Goal: Obtain resource: Download file/media

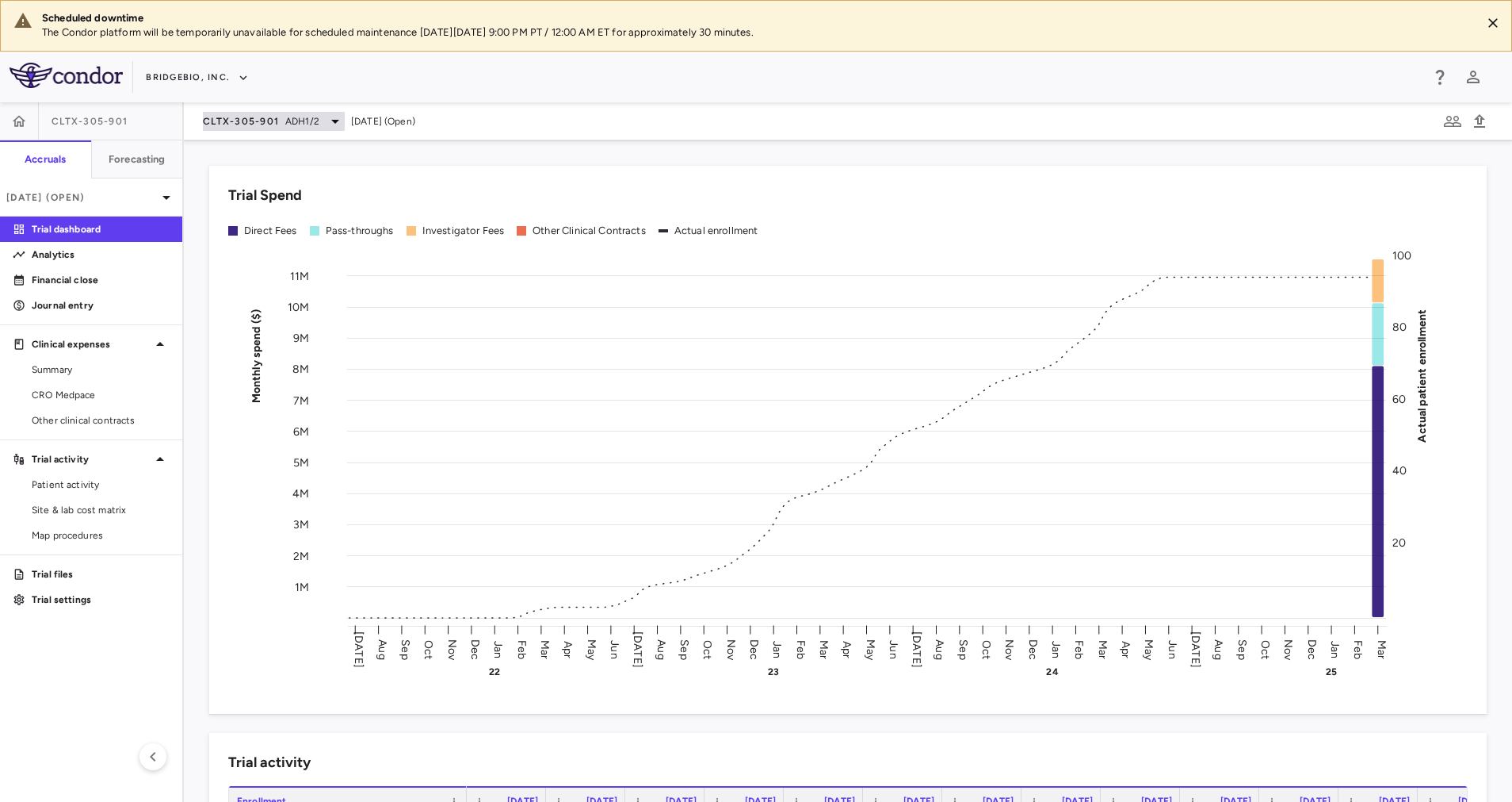
click at [325, 118] on div "CLTX-305-901 ADH1/2" at bounding box center [274, 121] width 142 height 19
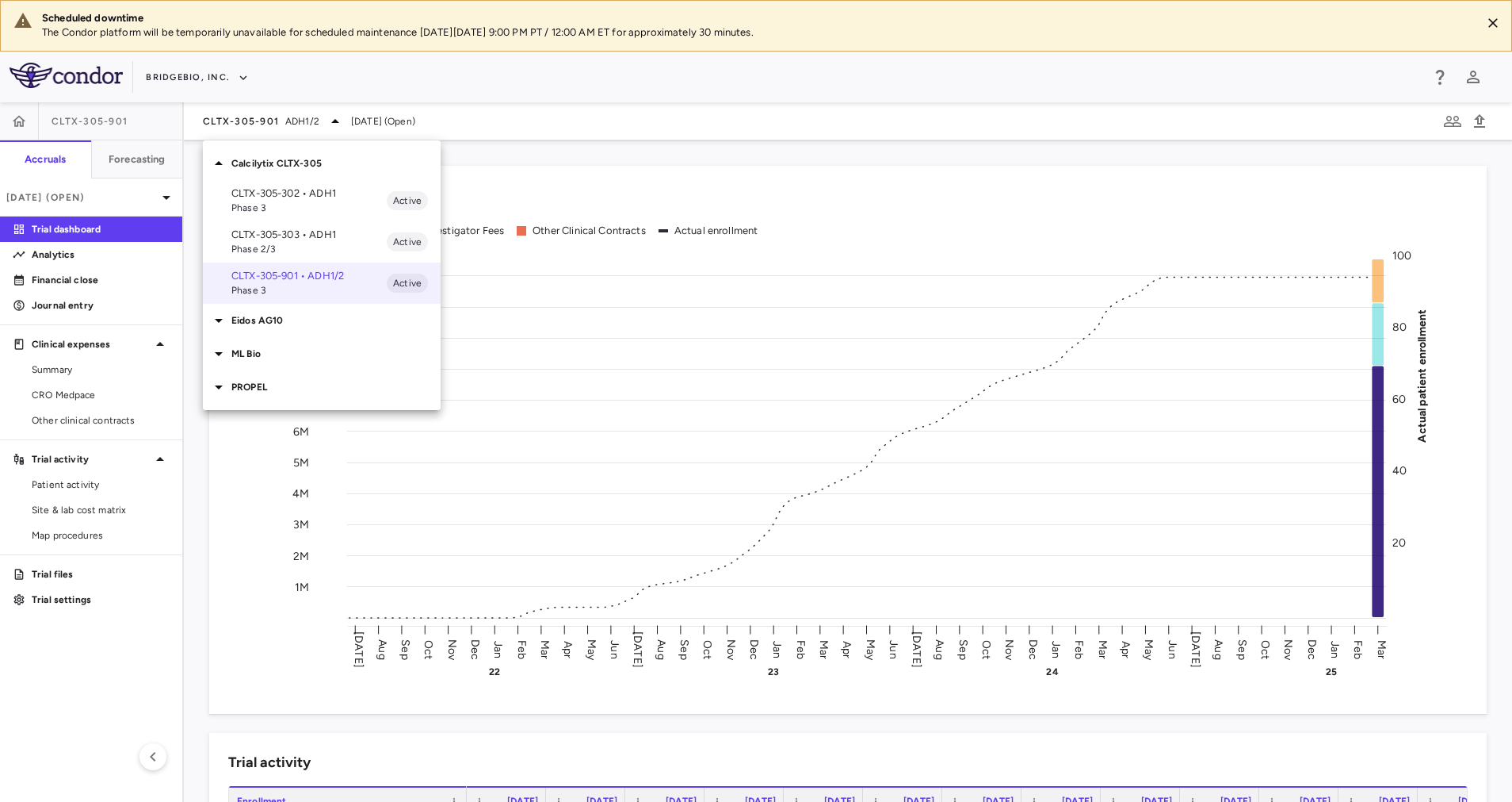
click at [285, 353] on p "ML Bio" at bounding box center [336, 354] width 210 height 14
click at [294, 393] on p "MLB-01-005 • Limb GirdleMuscular [MEDICAL_DATA]" at bounding box center [309, 397] width 155 height 43
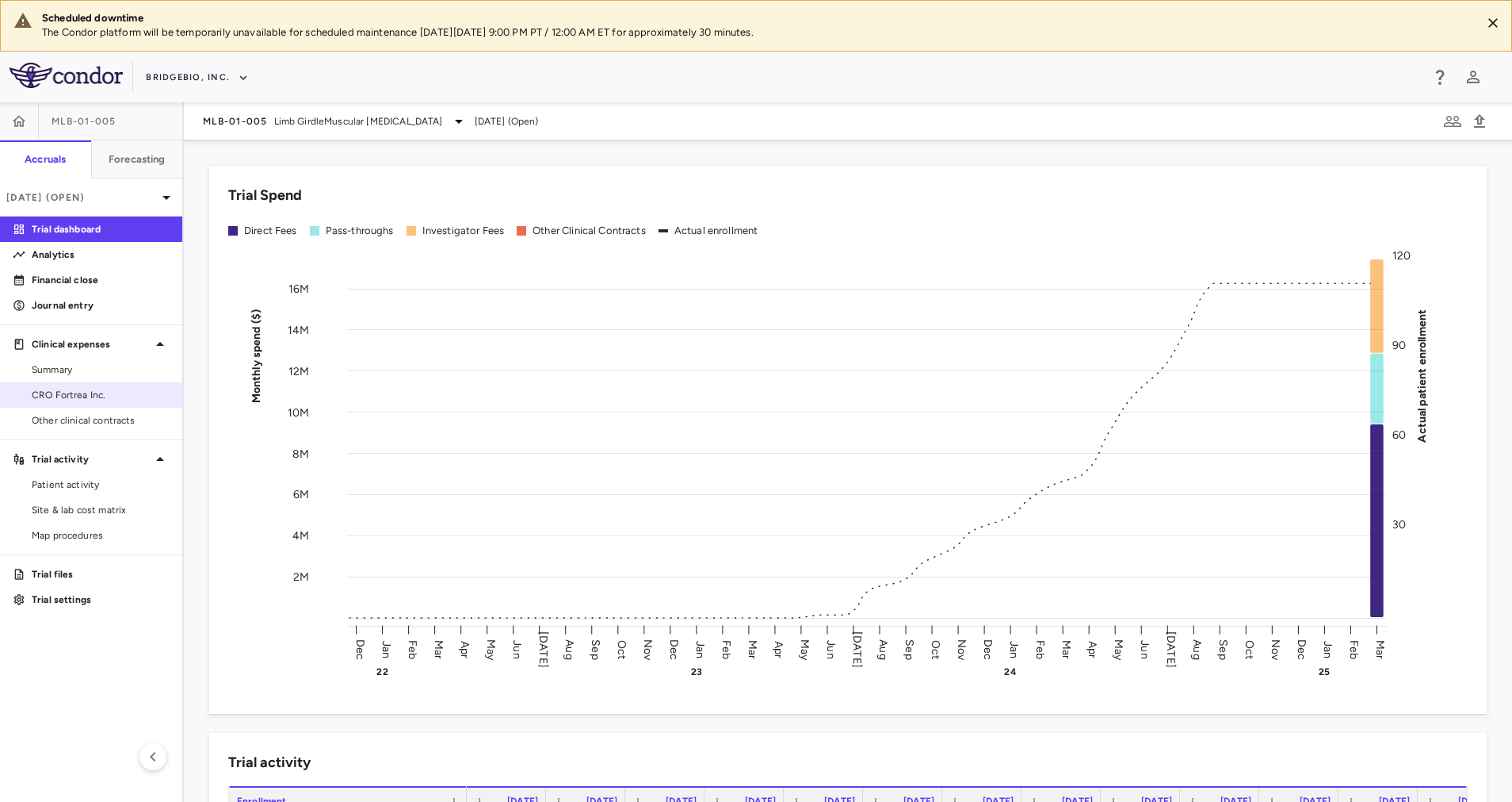
click at [87, 383] on link "CRO Fortrea Inc." at bounding box center [91, 394] width 182 height 24
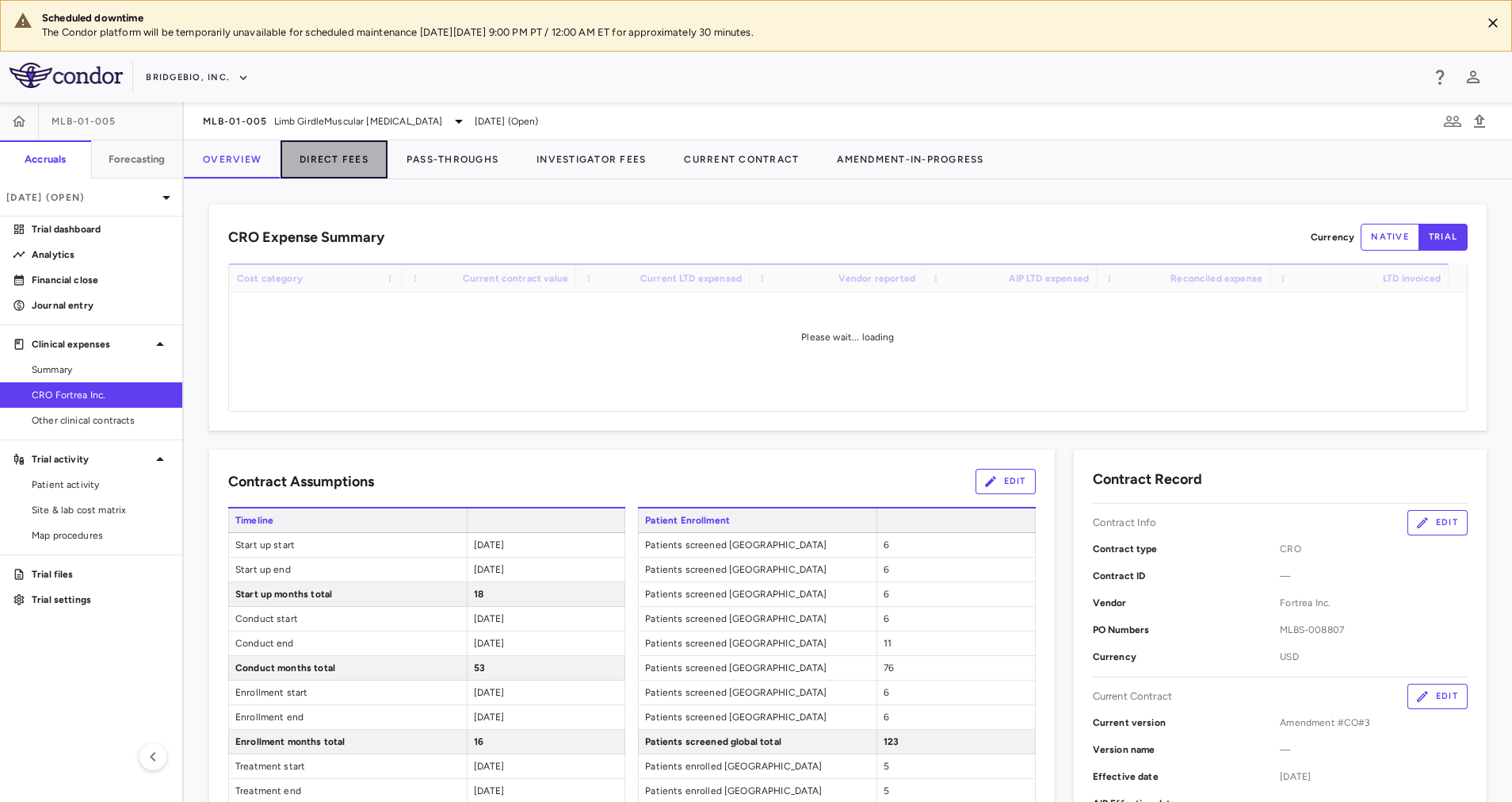
click at [339, 161] on button "Direct Fees" at bounding box center [334, 159] width 107 height 38
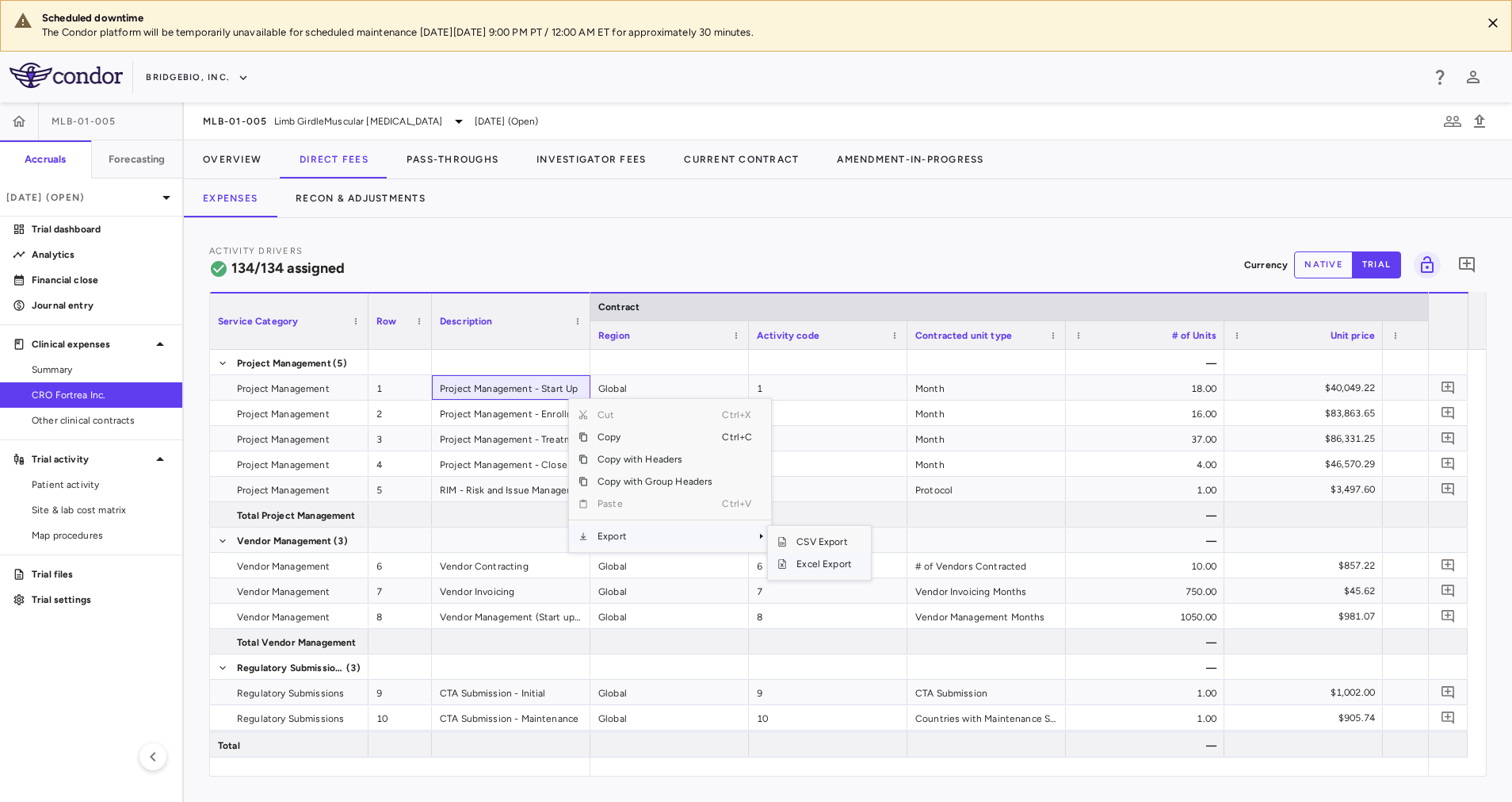
click at [823, 563] on span "Excel Export" at bounding box center [824, 563] width 75 height 22
click at [402, 254] on div "Activity Drivers 134/134 assigned Currency native trial 0" at bounding box center [848, 264] width 1278 height 42
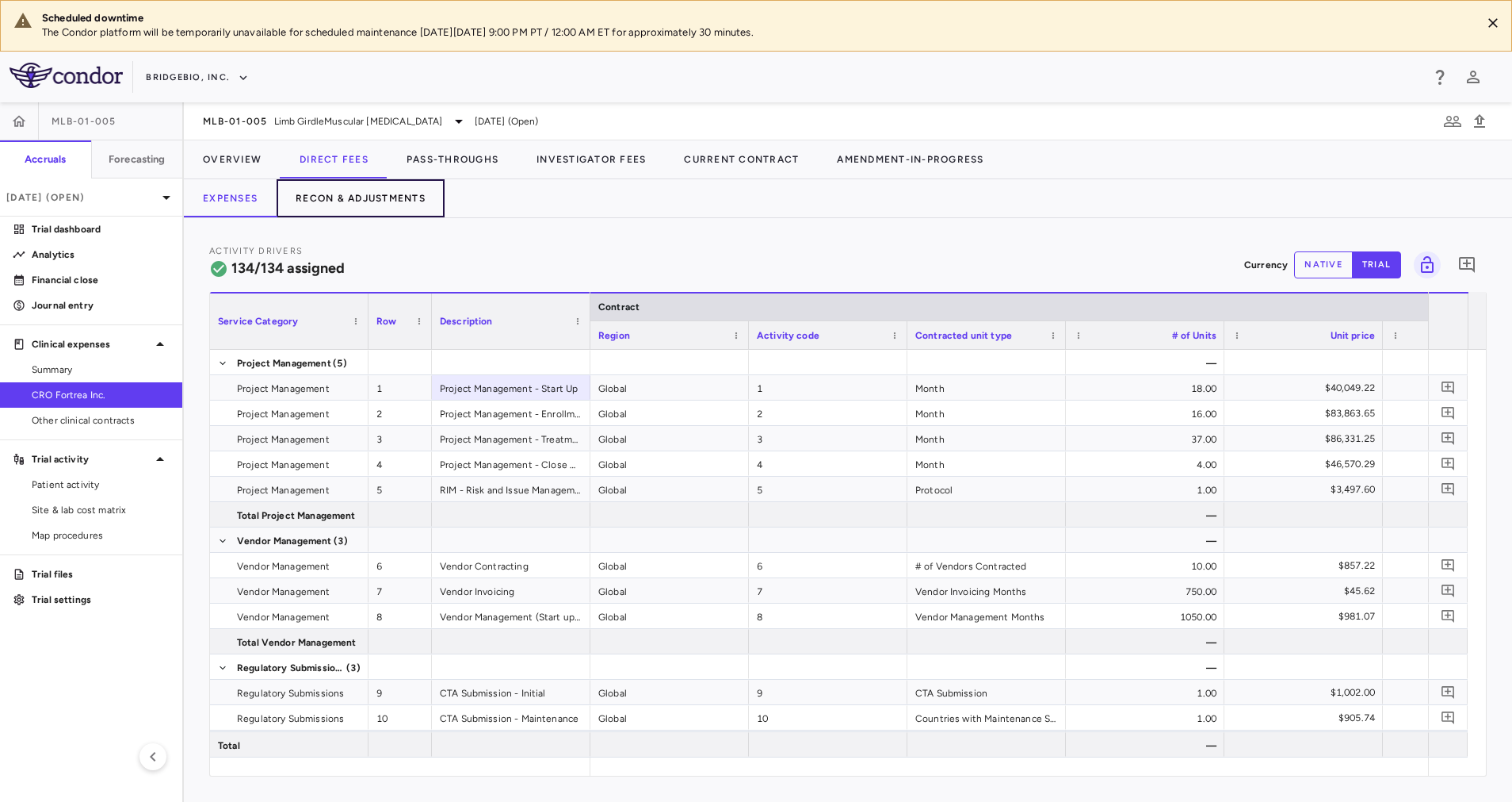
click at [381, 193] on button "Recon & Adjustments" at bounding box center [360, 197] width 168 height 38
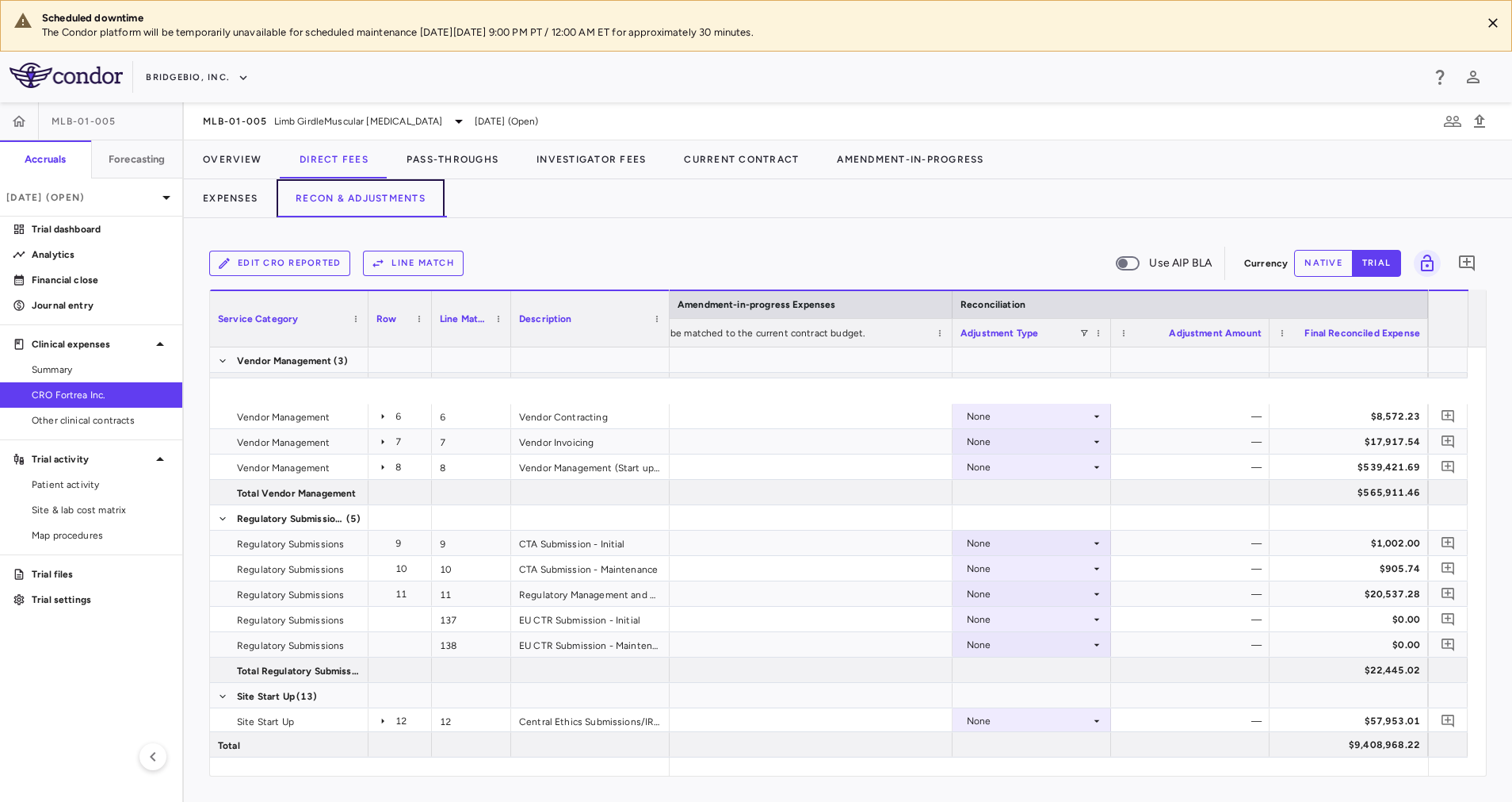
scroll to position [322, 0]
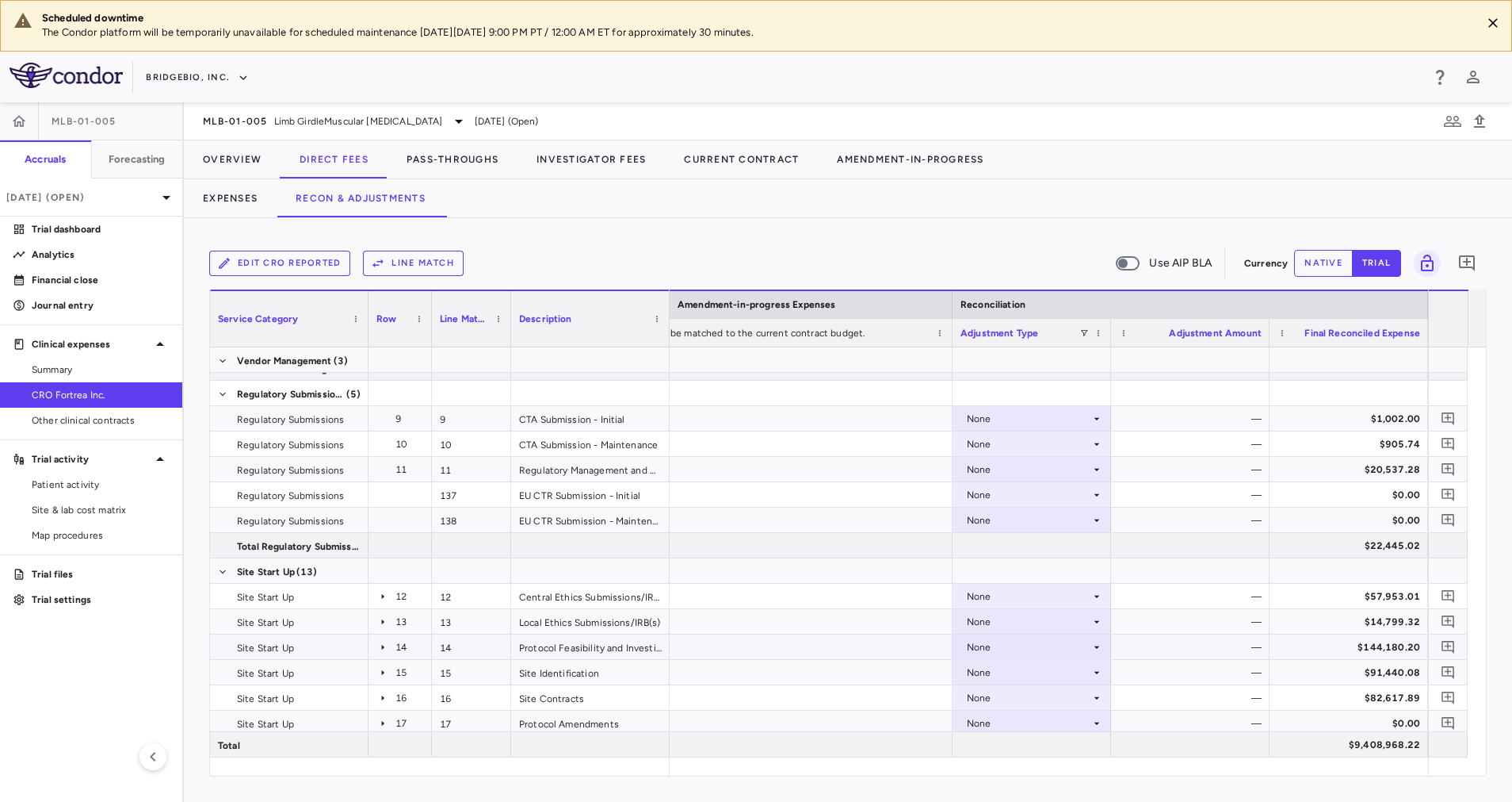
click at [1085, 648] on div "None" at bounding box center [1028, 647] width 124 height 25
click at [1056, 698] on div "CRO Reported" at bounding box center [1023, 702] width 75 height 14
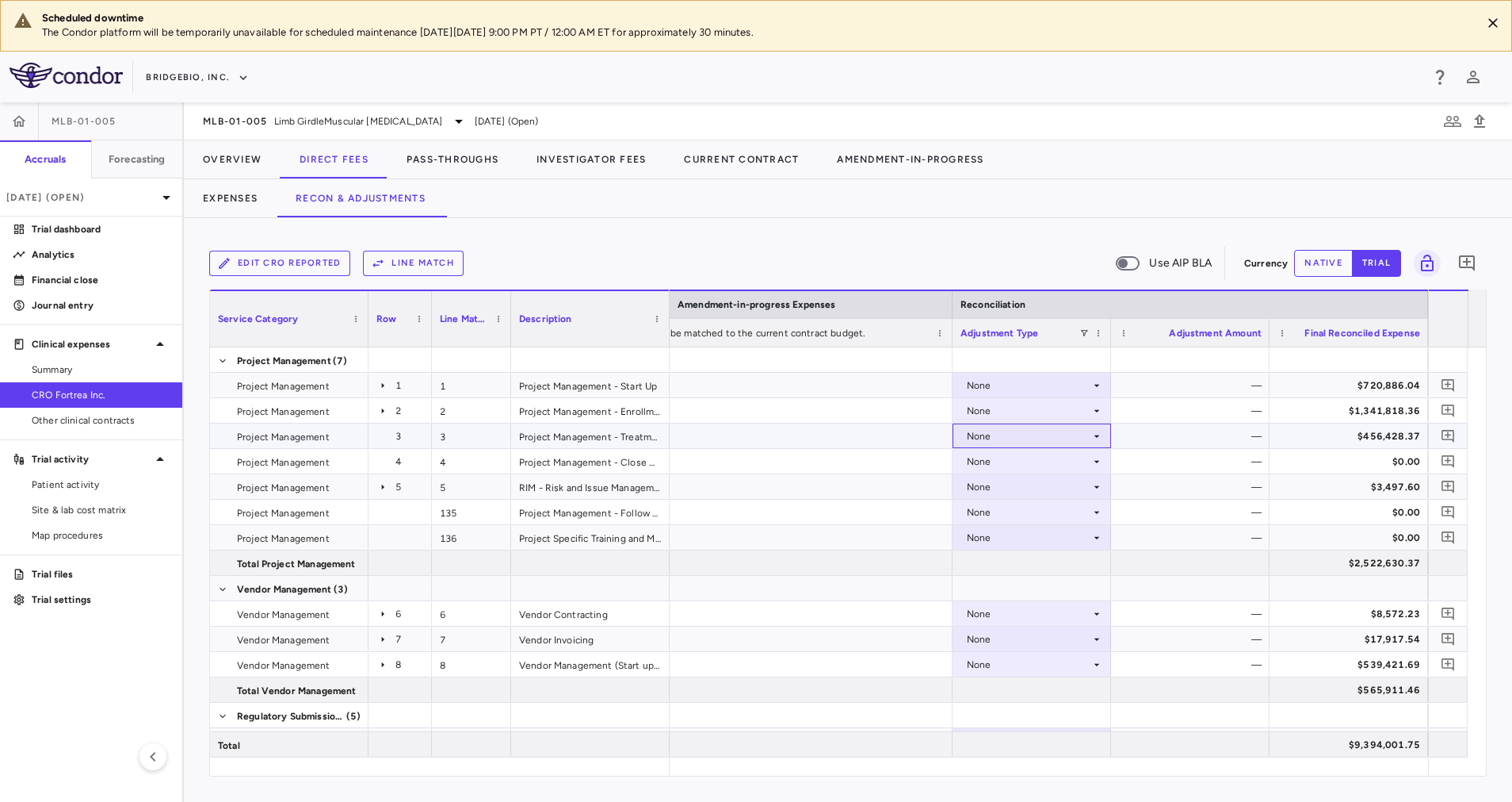
click at [1091, 440] on div "None" at bounding box center [1031, 435] width 143 height 23
click at [1073, 492] on li "CRO Reported" at bounding box center [1031, 491] width 157 height 24
click at [1095, 666] on icon at bounding box center [1096, 664] width 12 height 12
click at [1056, 720] on div "CRO Reported" at bounding box center [1023, 719] width 75 height 14
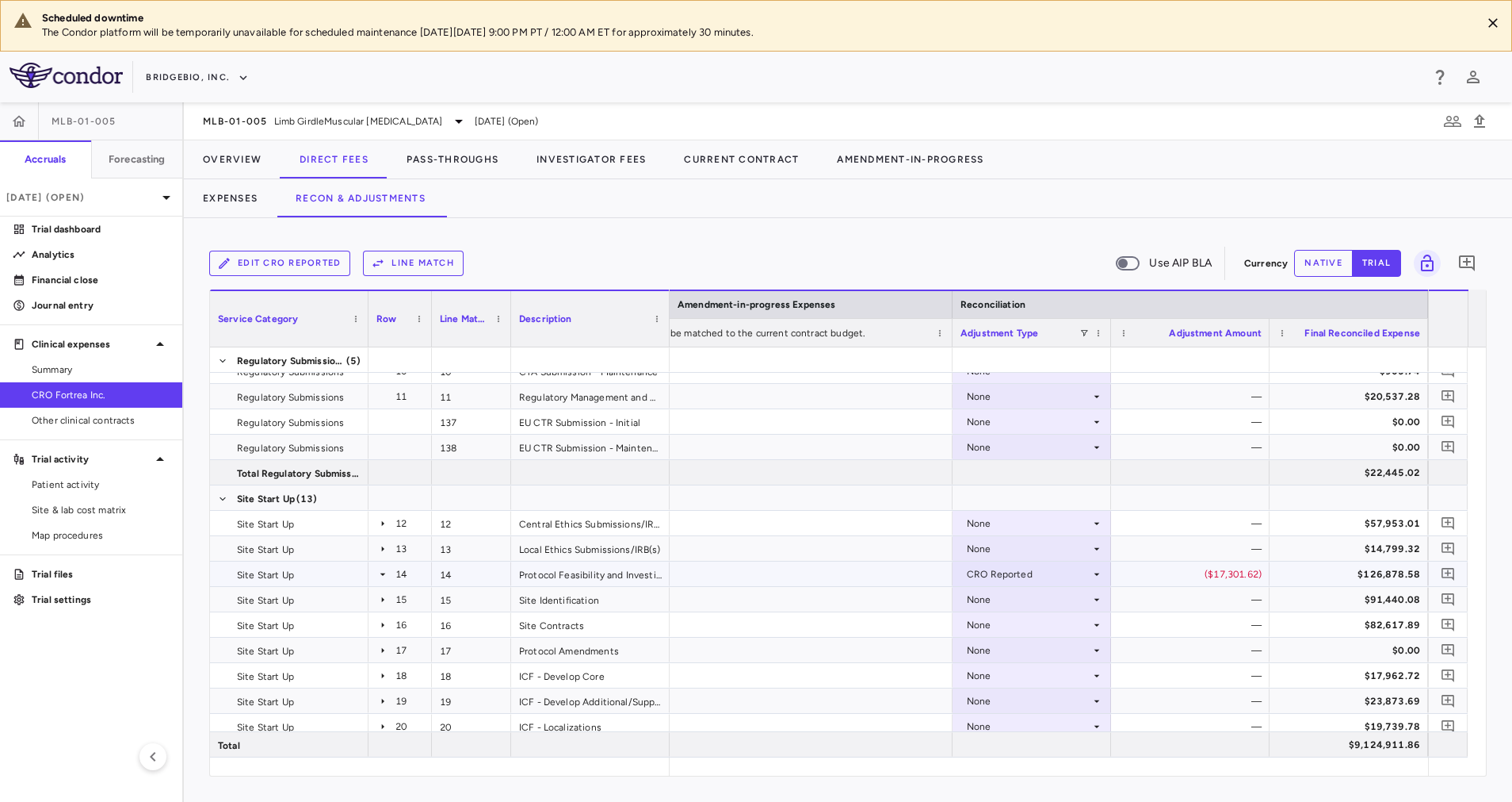
click at [1080, 574] on div "CRO Reported" at bounding box center [1028, 574] width 124 height 25
click at [1029, 594] on li "None" at bounding box center [1031, 603] width 157 height 24
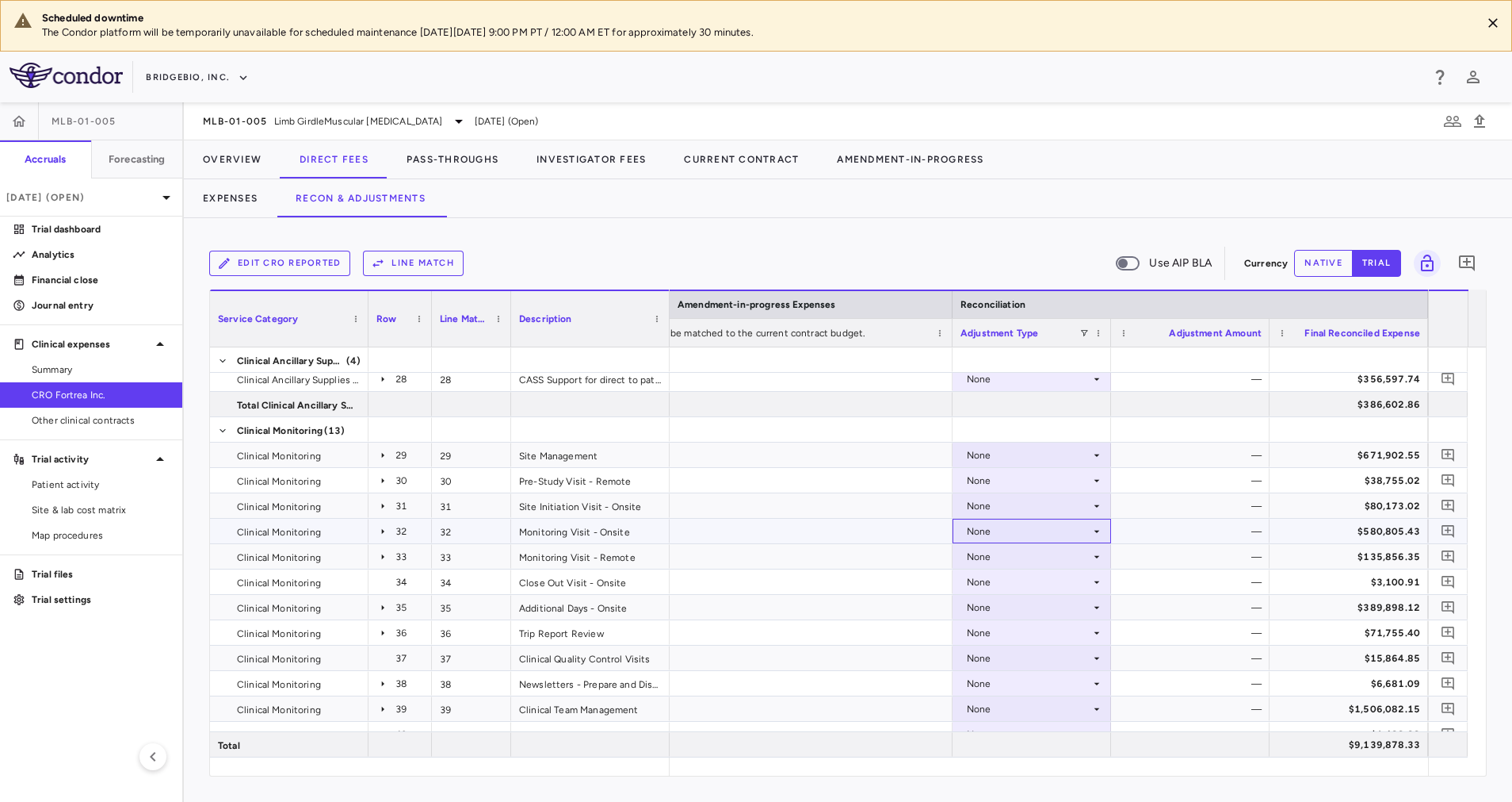
click at [1085, 531] on div "None" at bounding box center [1028, 531] width 124 height 25
click at [1087, 588] on li "CRO Reported" at bounding box center [1031, 585] width 157 height 24
click at [1091, 557] on icon at bounding box center [1096, 556] width 12 height 12
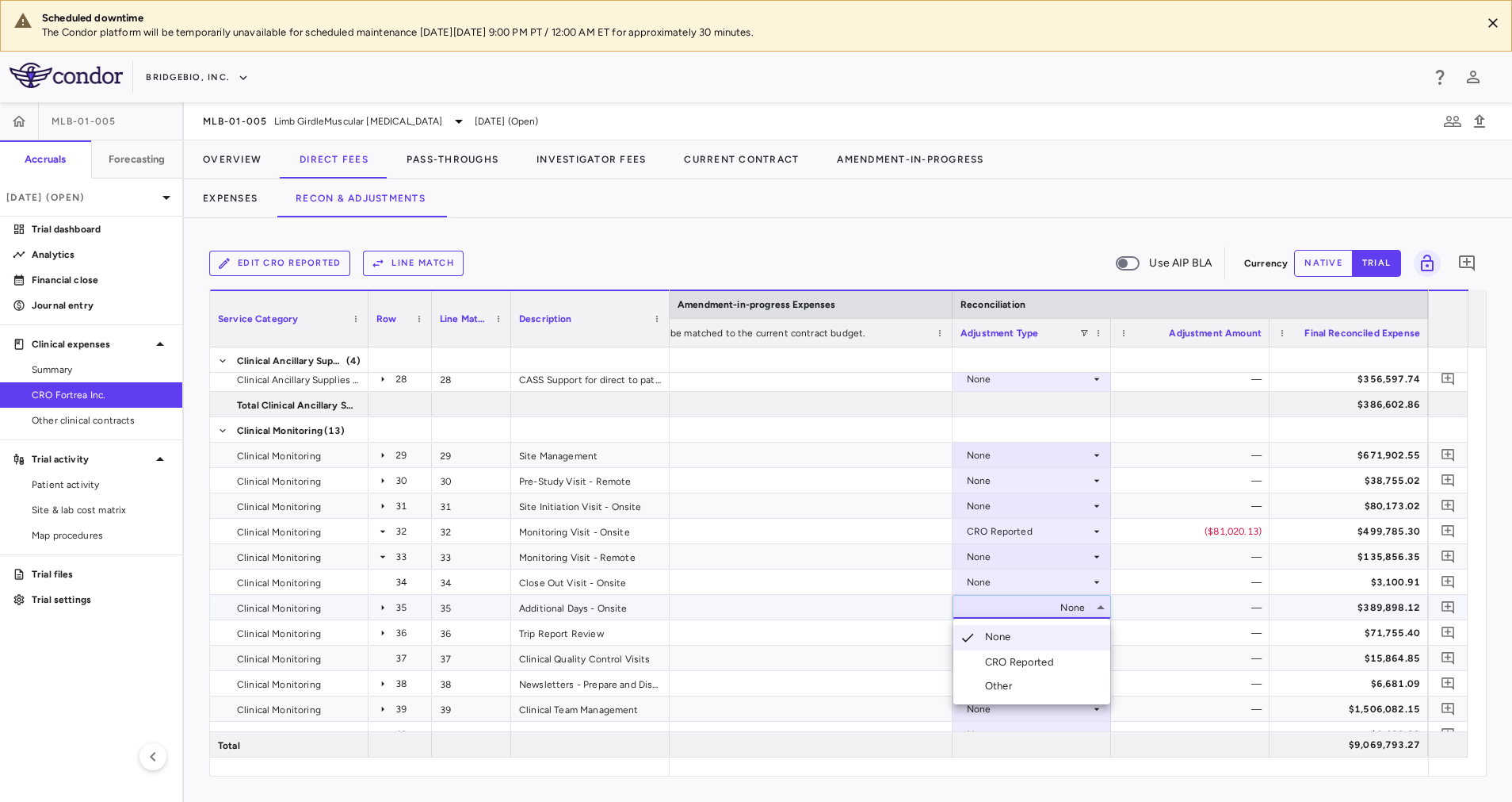
click at [1053, 661] on div "CRO Reported" at bounding box center [1023, 662] width 75 height 14
click at [1012, 555] on div "None" at bounding box center [1028, 556] width 124 height 25
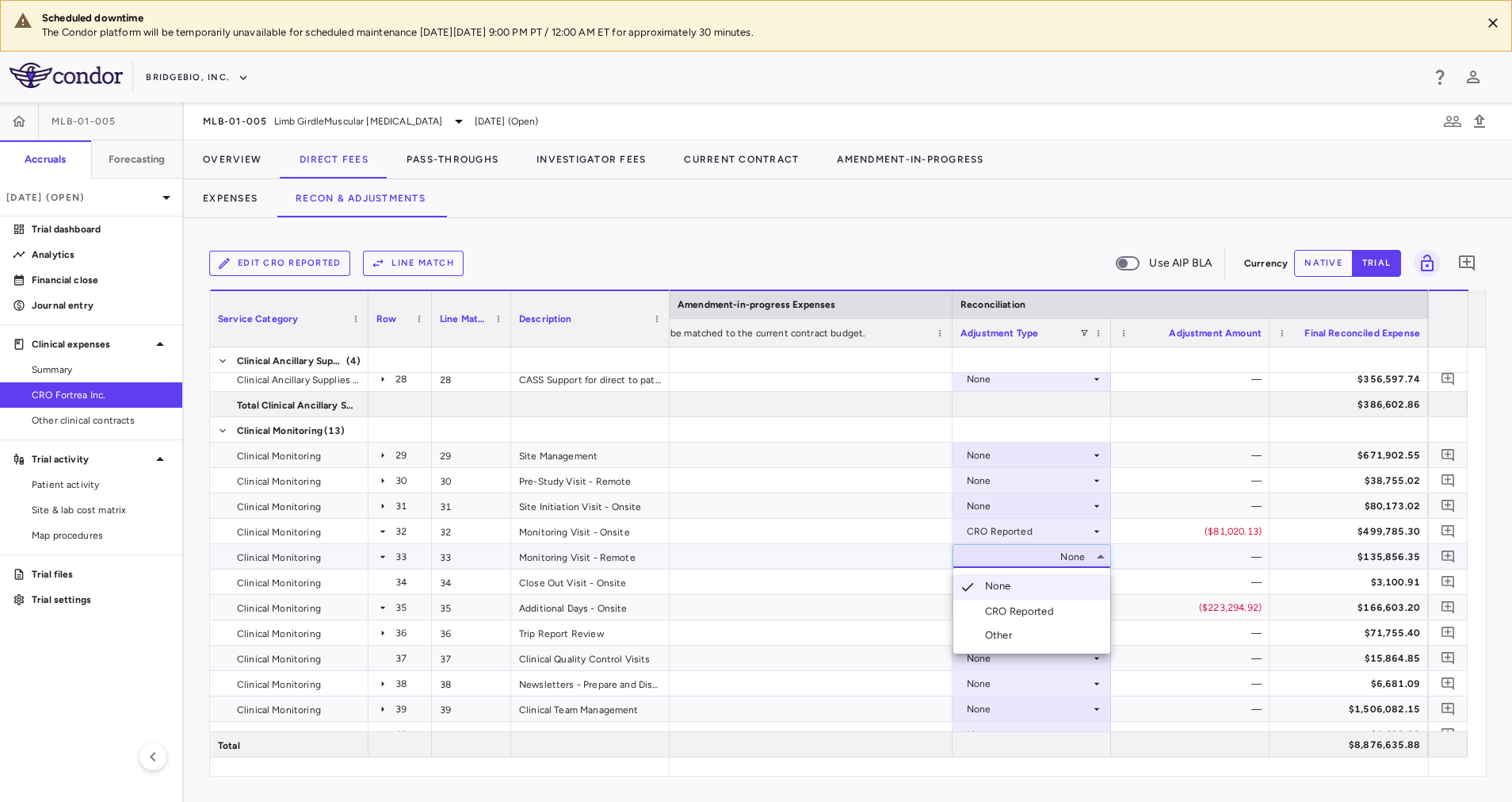
click at [1015, 609] on div "CRO Reported" at bounding box center [1023, 612] width 75 height 14
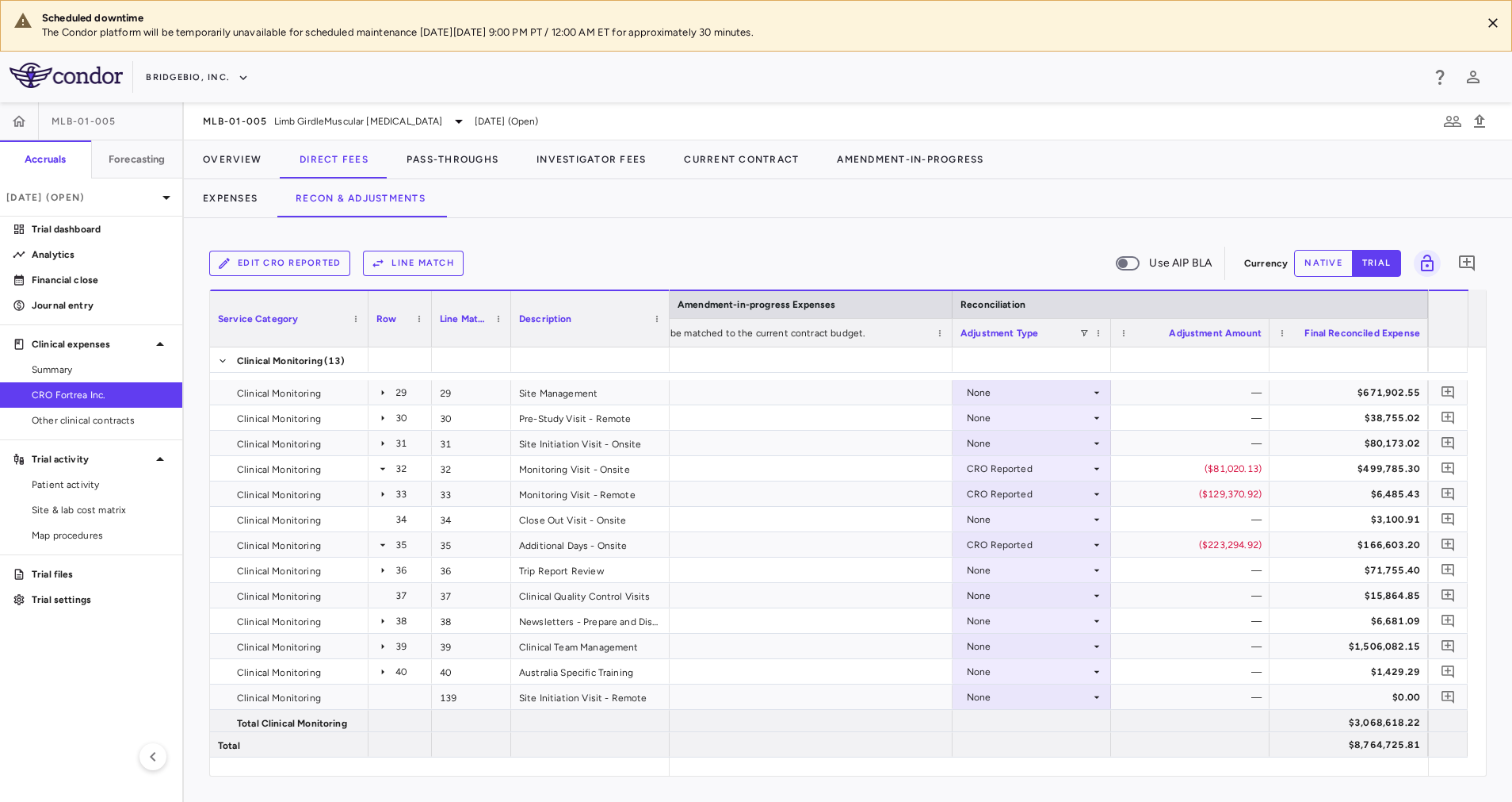
scroll to position [1099, 0]
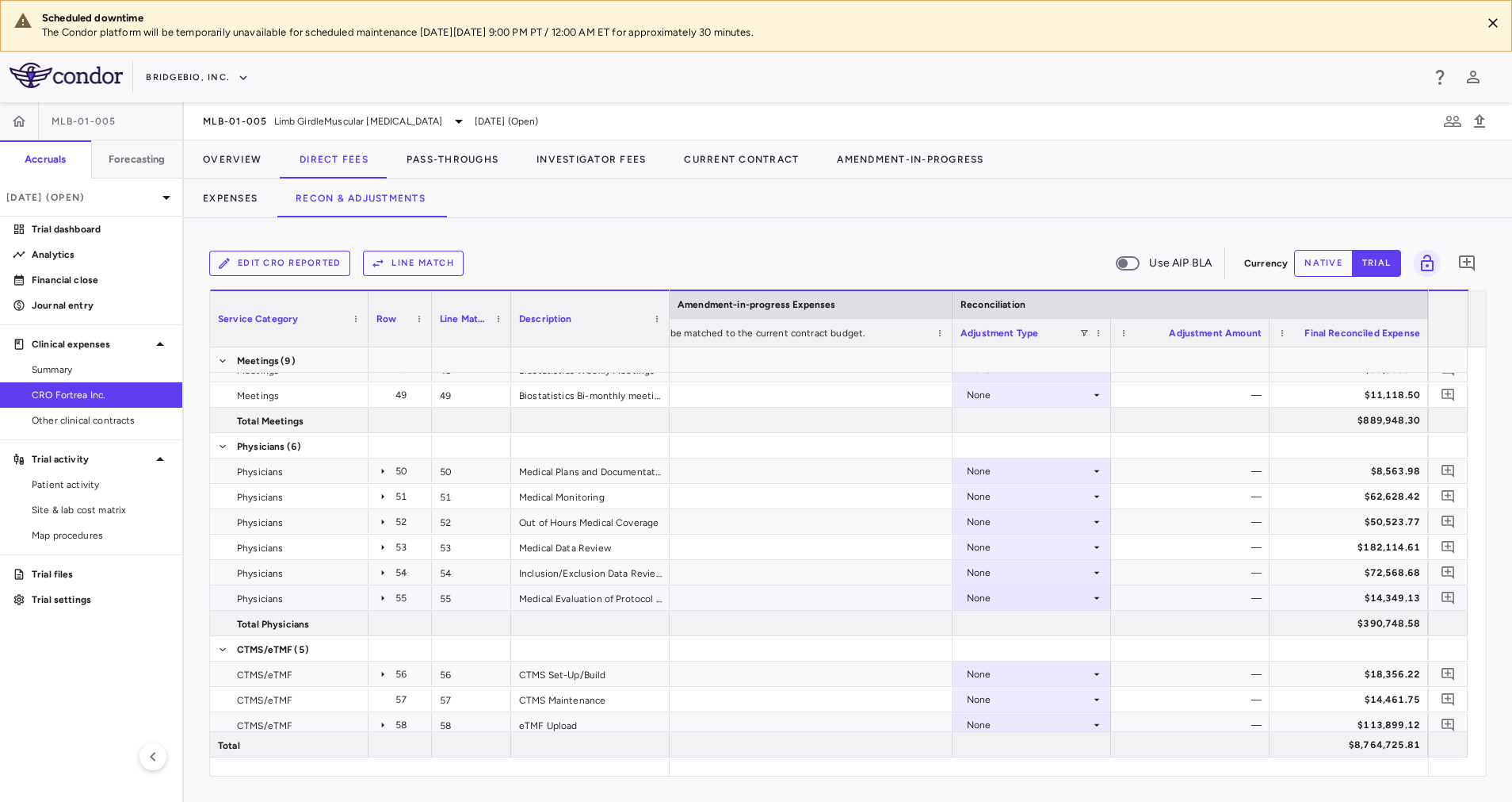
click at [1099, 597] on icon at bounding box center [1096, 598] width 12 height 12
click at [1066, 652] on li "CRO Reported" at bounding box center [1031, 652] width 157 height 24
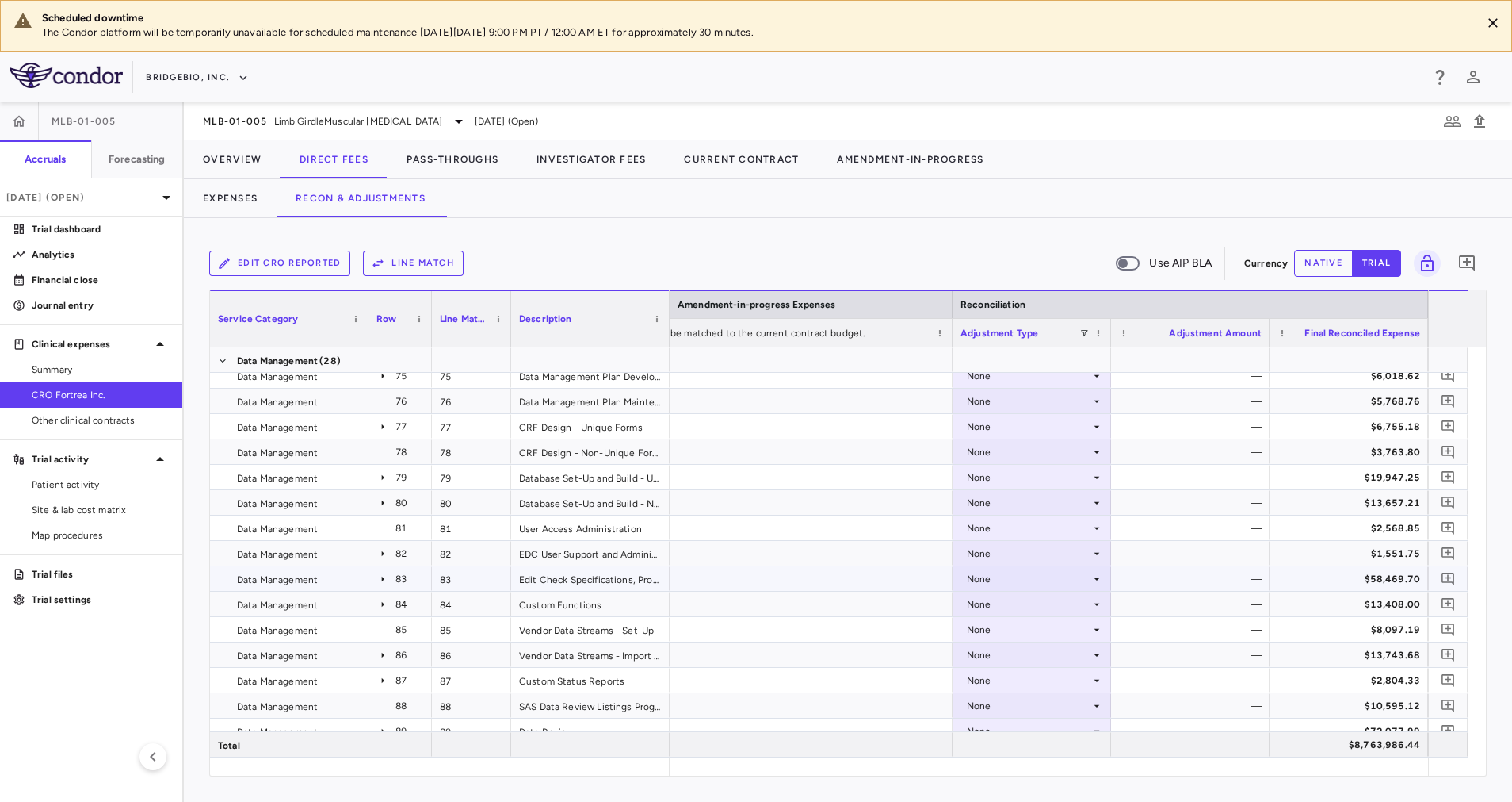
click at [1066, 576] on div "None" at bounding box center [1028, 578] width 124 height 25
click at [1082, 627] on li "CRO Reported" at bounding box center [1031, 633] width 157 height 24
click at [660, 595] on span "Export" at bounding box center [703, 590] width 134 height 22
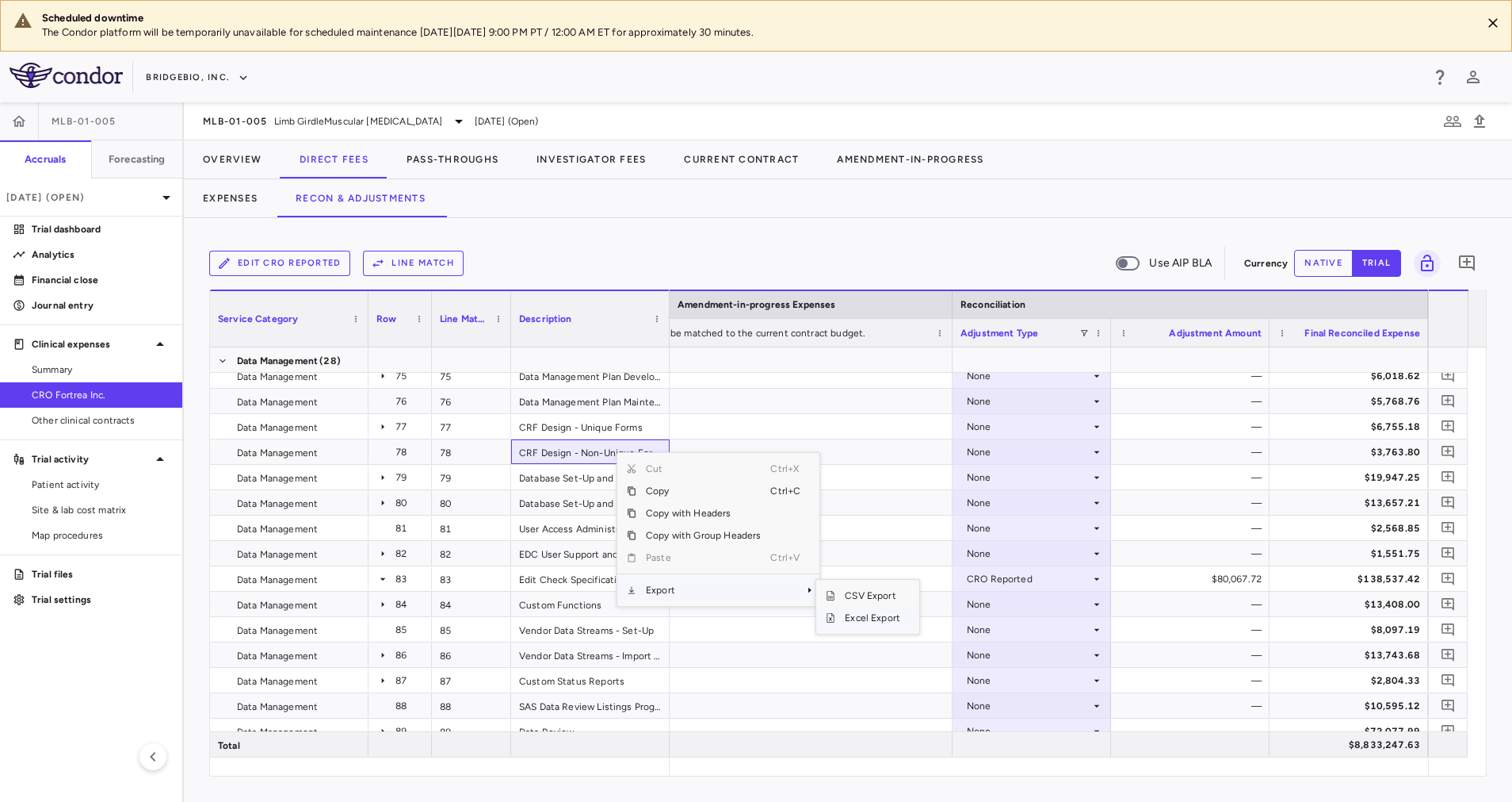
click at [872, 621] on span "Excel Export" at bounding box center [872, 617] width 75 height 22
click at [795, 226] on div "Edit CRO reported Line Match Use AIP BLA Currency native trial 0 Press SPACE to…" at bounding box center [848, 510] width 1329 height 584
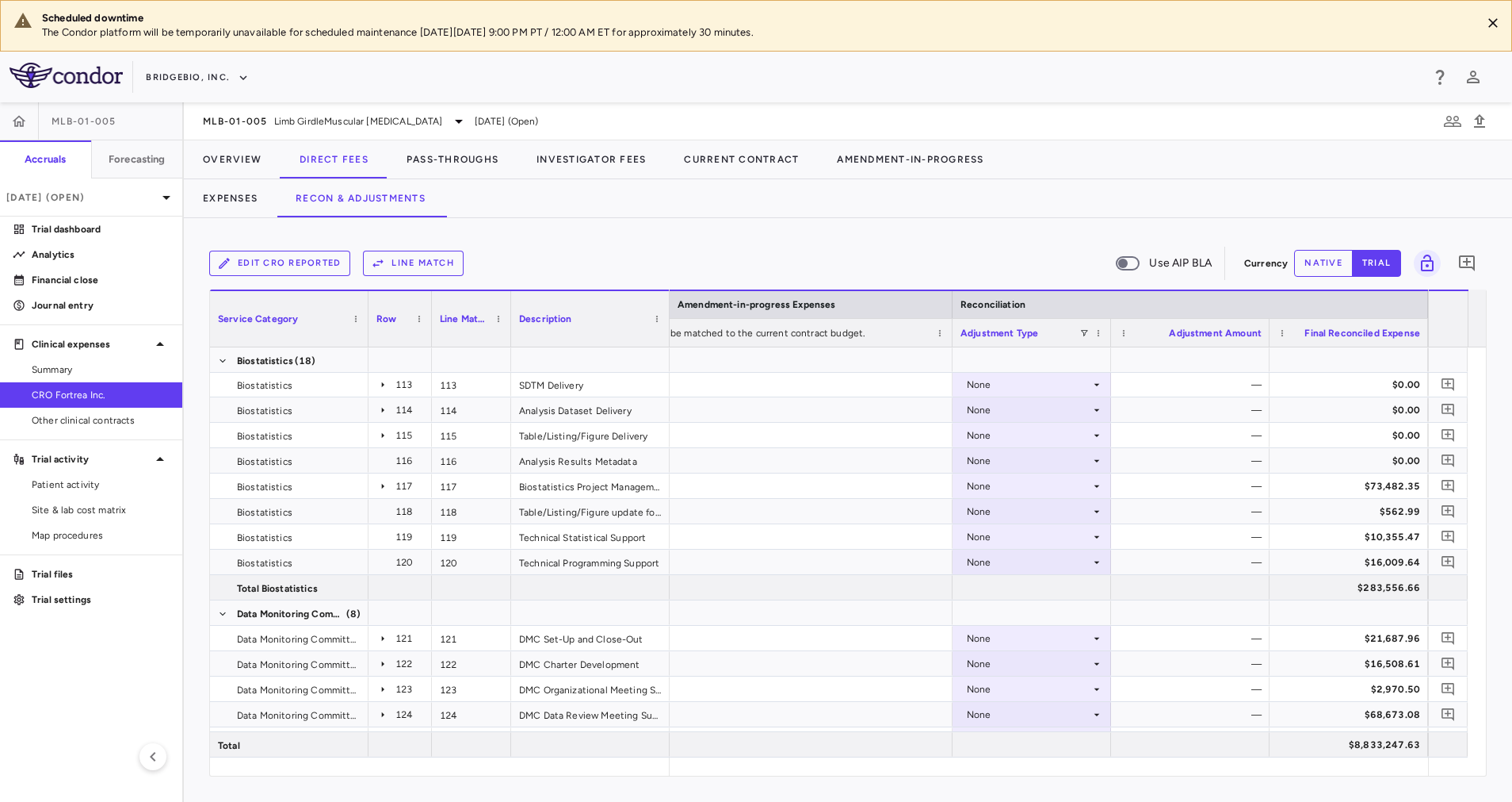
scroll to position [3590, 0]
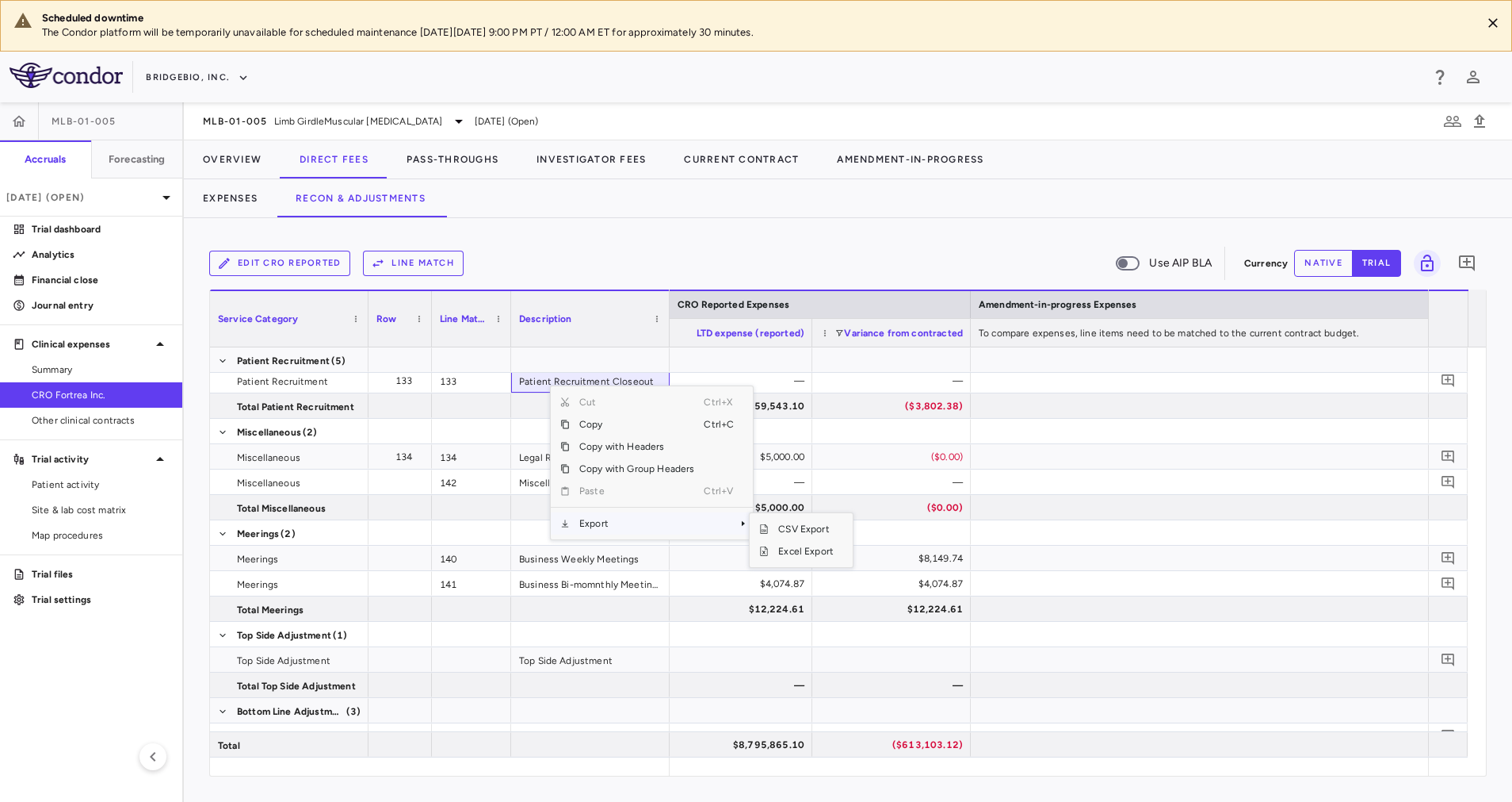
click at [636, 521] on span "Export" at bounding box center [637, 523] width 134 height 22
click at [819, 553] on span "Excel Export" at bounding box center [806, 550] width 75 height 22
click at [657, 252] on div "Edit CRO reported Line Match Use AIP BLA" at bounding box center [724, 263] width 1029 height 33
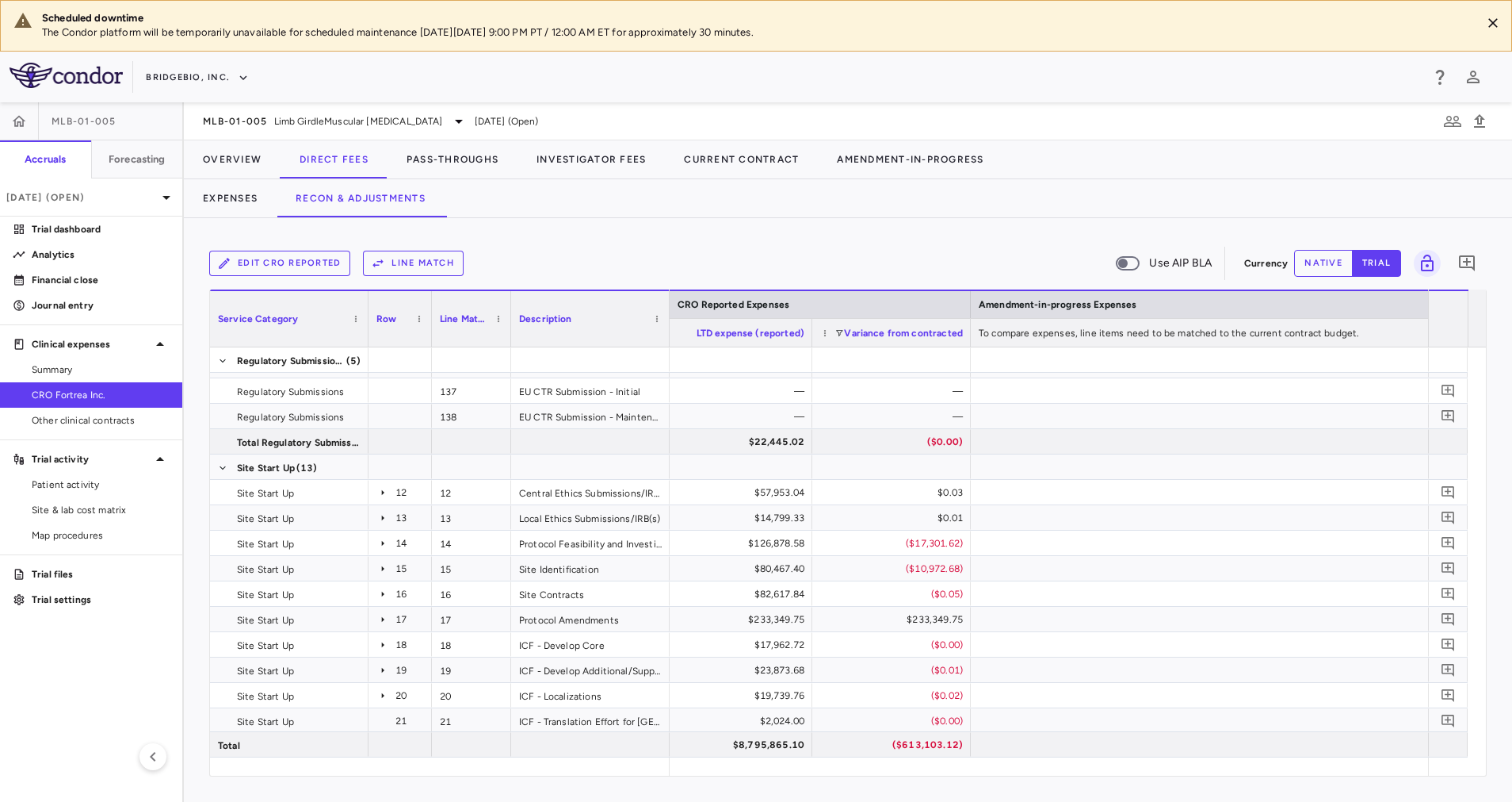
scroll to position [447, 0]
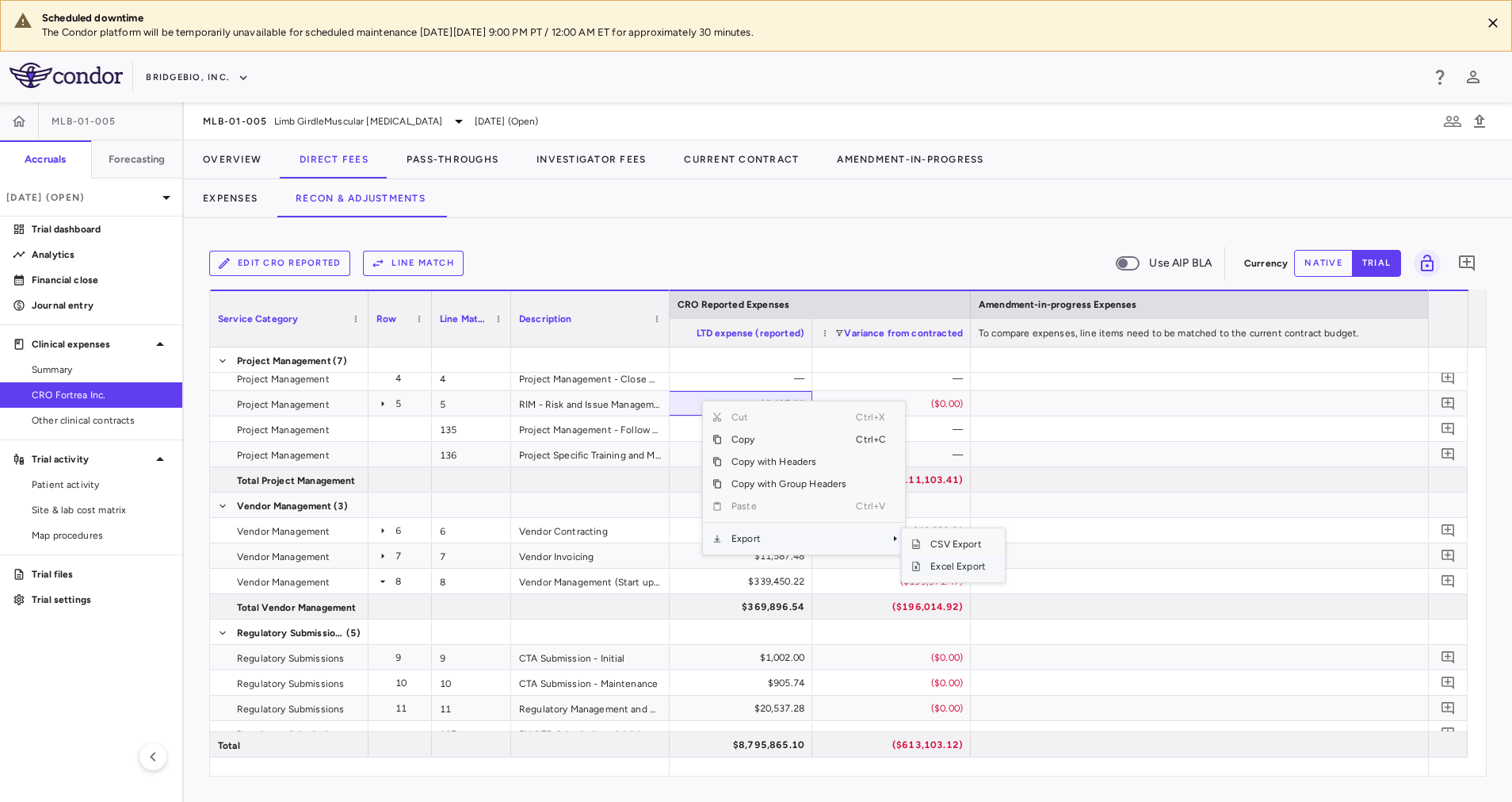
click at [955, 567] on span "Excel Export" at bounding box center [958, 566] width 75 height 22
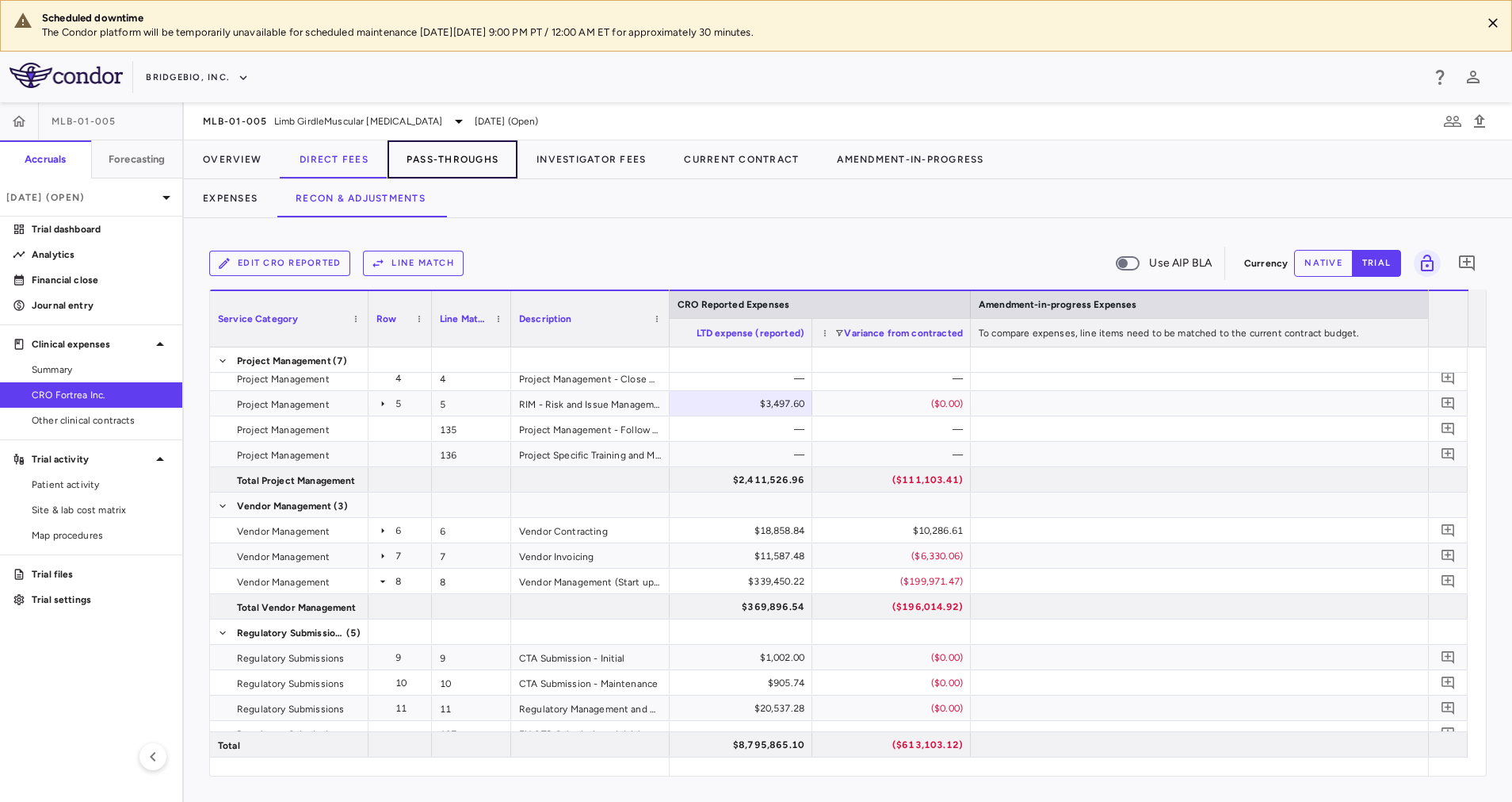
drag, startPoint x: 452, startPoint y: 158, endPoint x: 503, endPoint y: 175, distance: 53.8
click at [452, 157] on button "Pass-Throughs" at bounding box center [453, 159] width 130 height 38
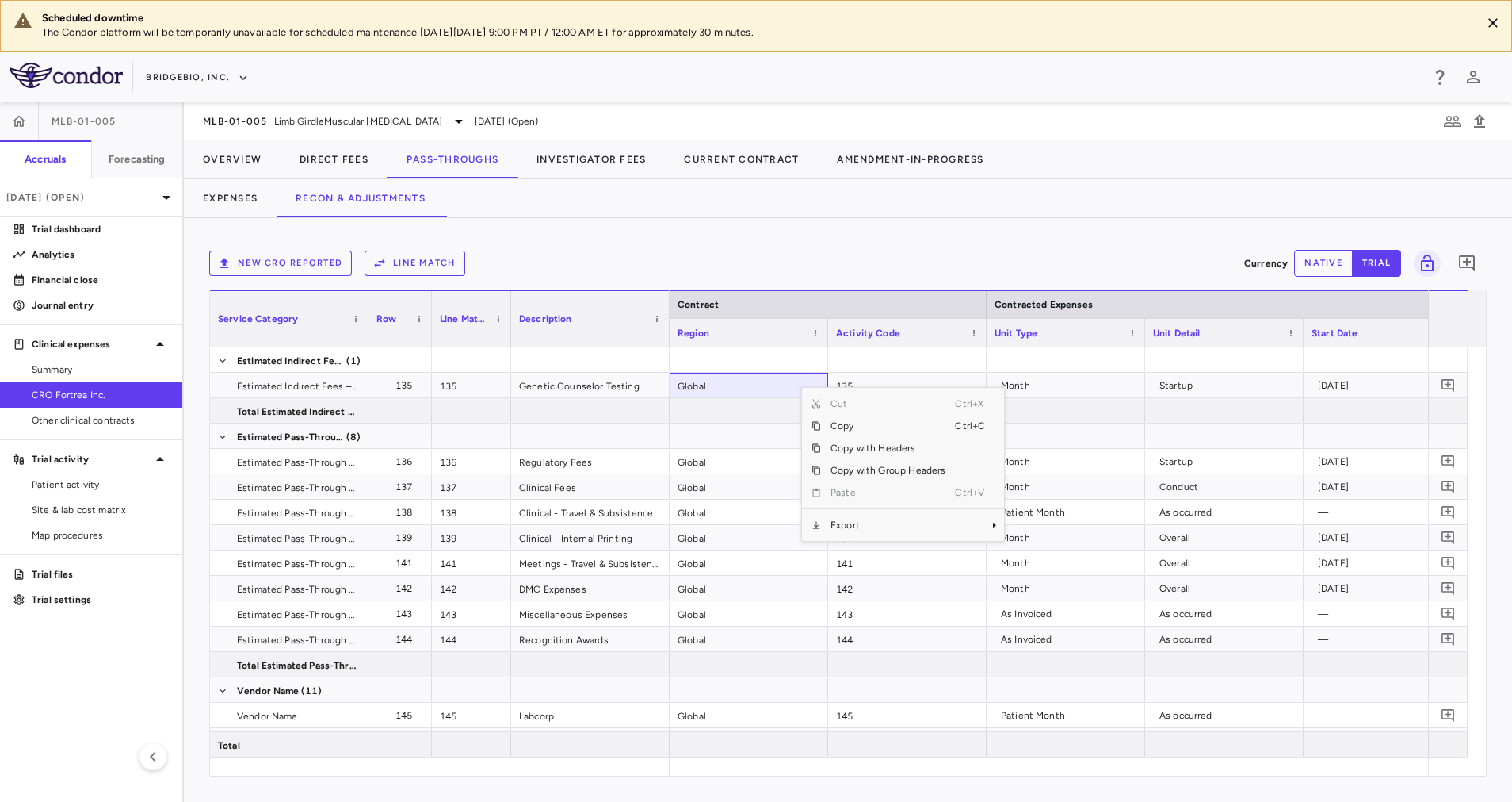
click at [991, 243] on div "New CRO reported Line Match Currency native trial 0 Service Category Drag here …" at bounding box center [848, 510] width 1329 height 584
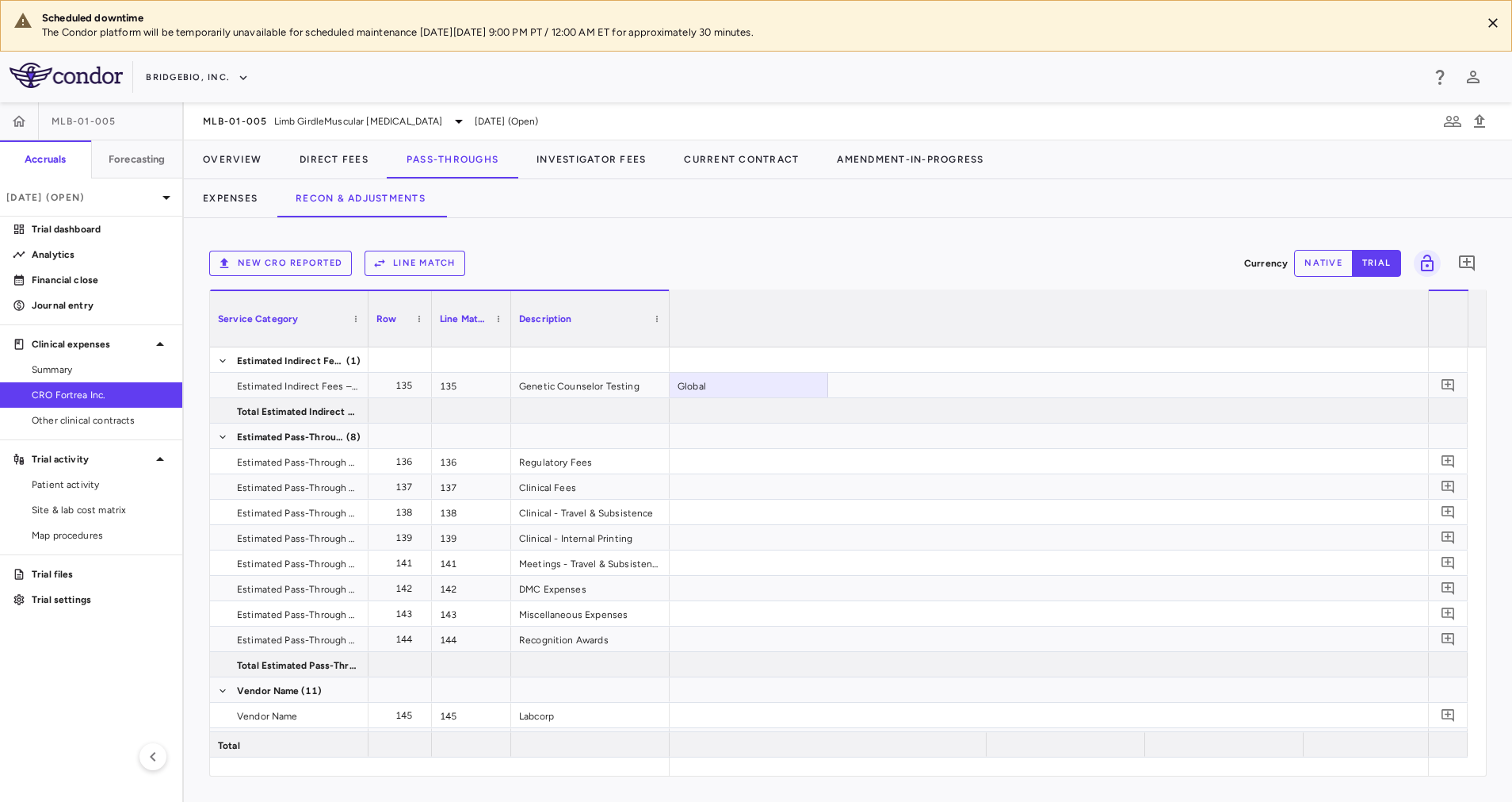
scroll to position [0, 2530]
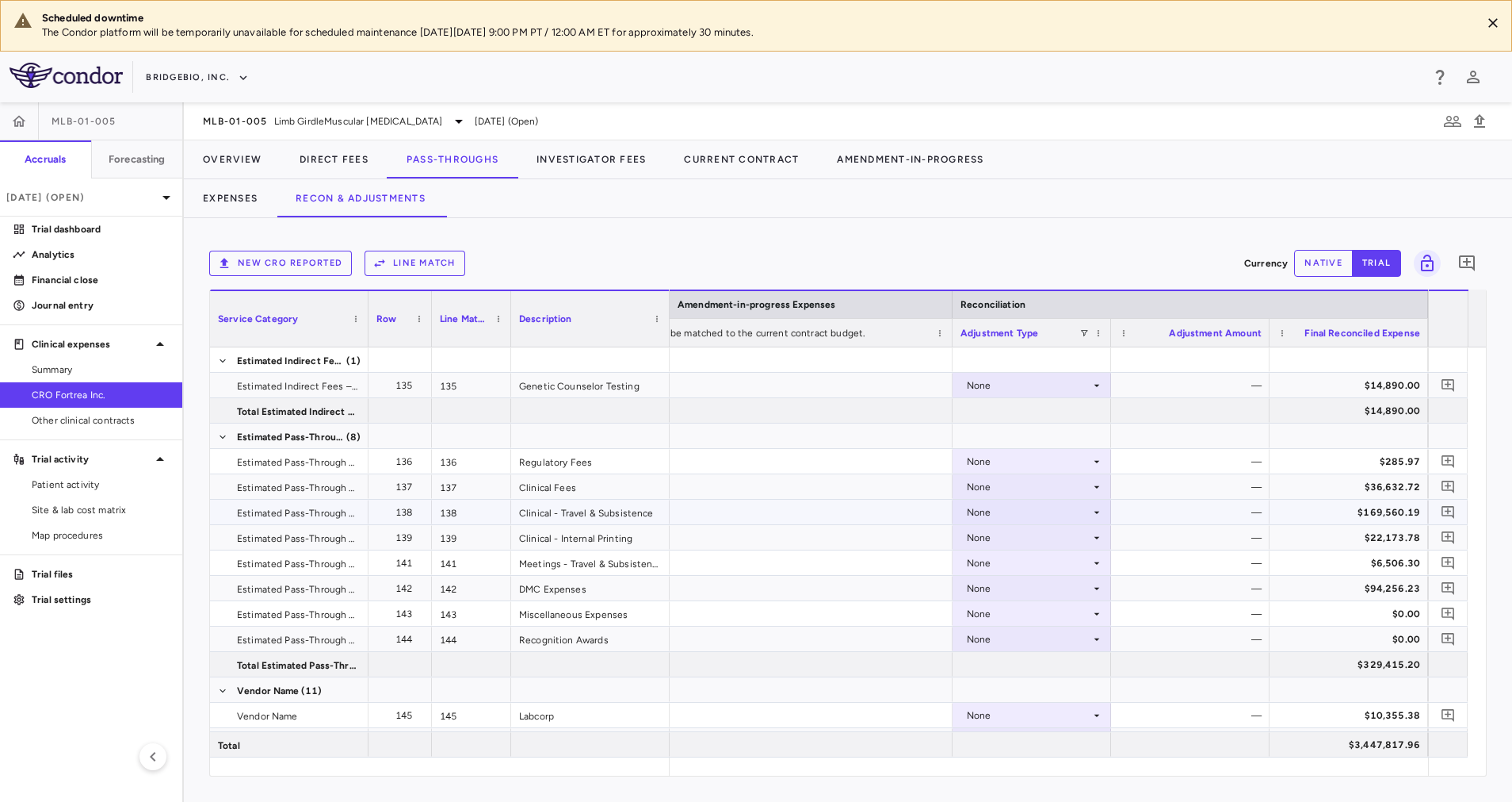
click at [1066, 515] on div "None" at bounding box center [1028, 512] width 124 height 25
click at [1053, 566] on div "CRO Reported" at bounding box center [1023, 567] width 75 height 14
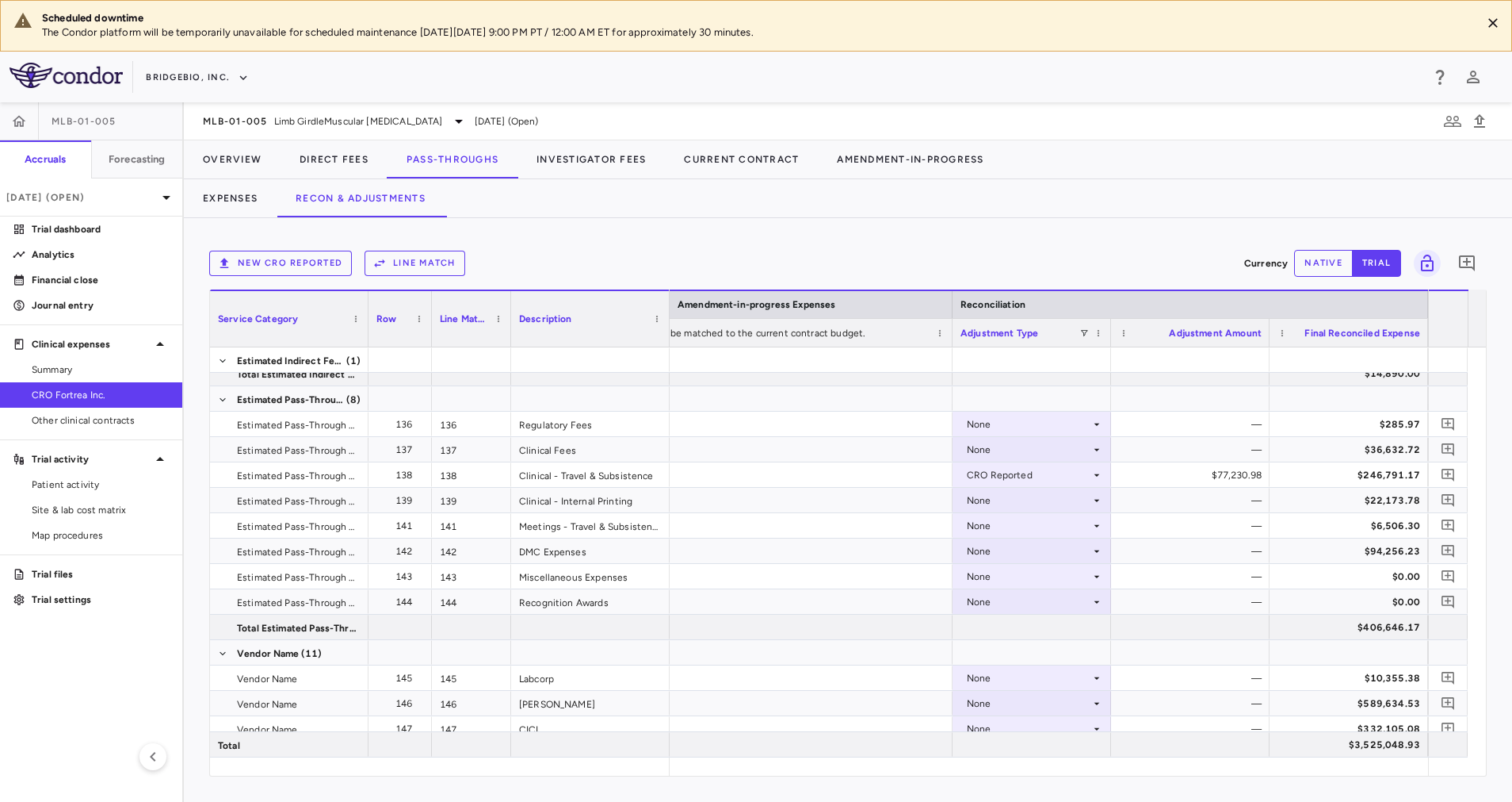
scroll to position [150, 0]
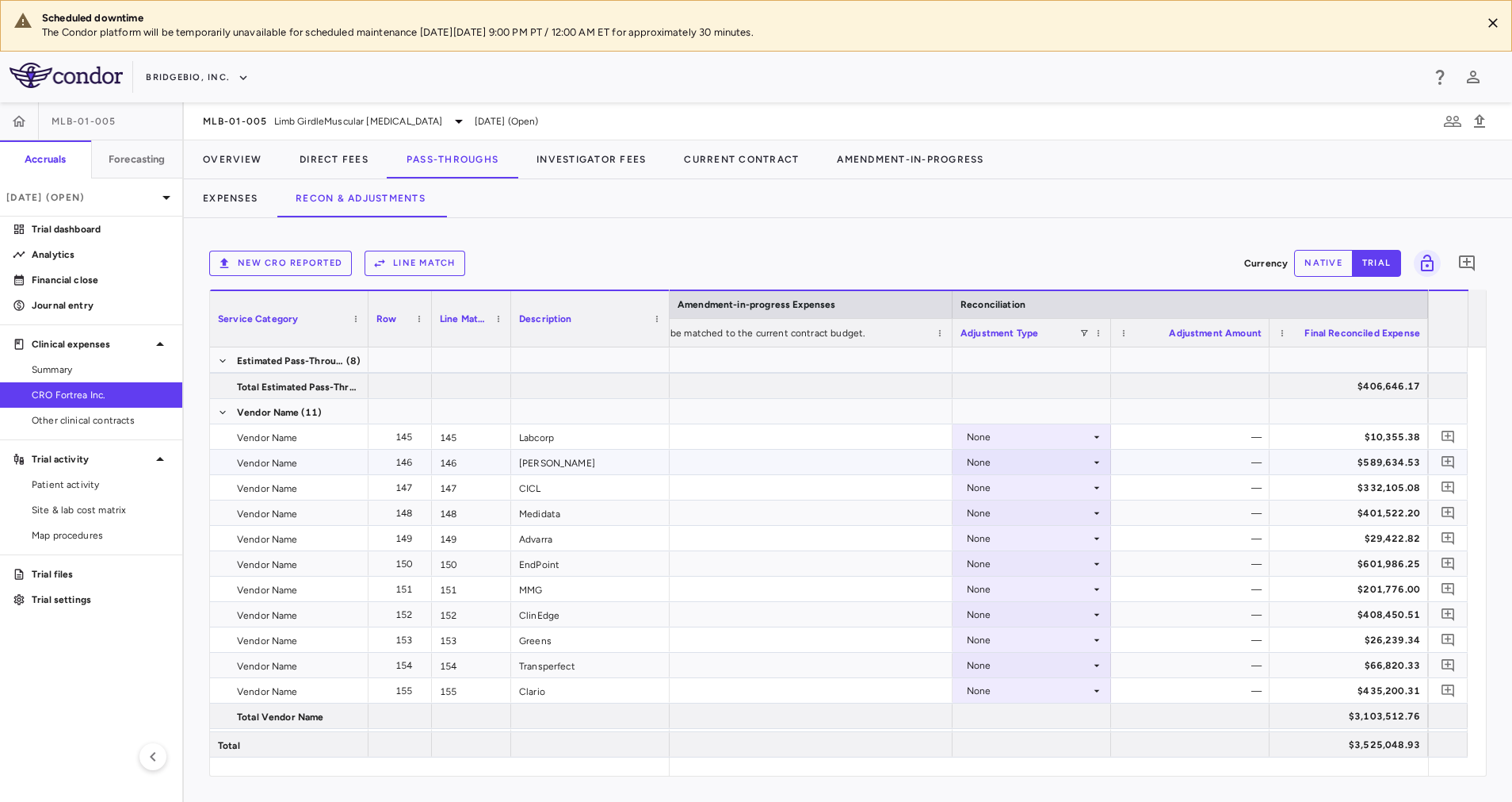
click at [1095, 468] on icon at bounding box center [1096, 462] width 12 height 12
click at [1049, 520] on div "CRO Reported" at bounding box center [1023, 517] width 75 height 14
click at [1081, 487] on div "None" at bounding box center [1028, 487] width 124 height 25
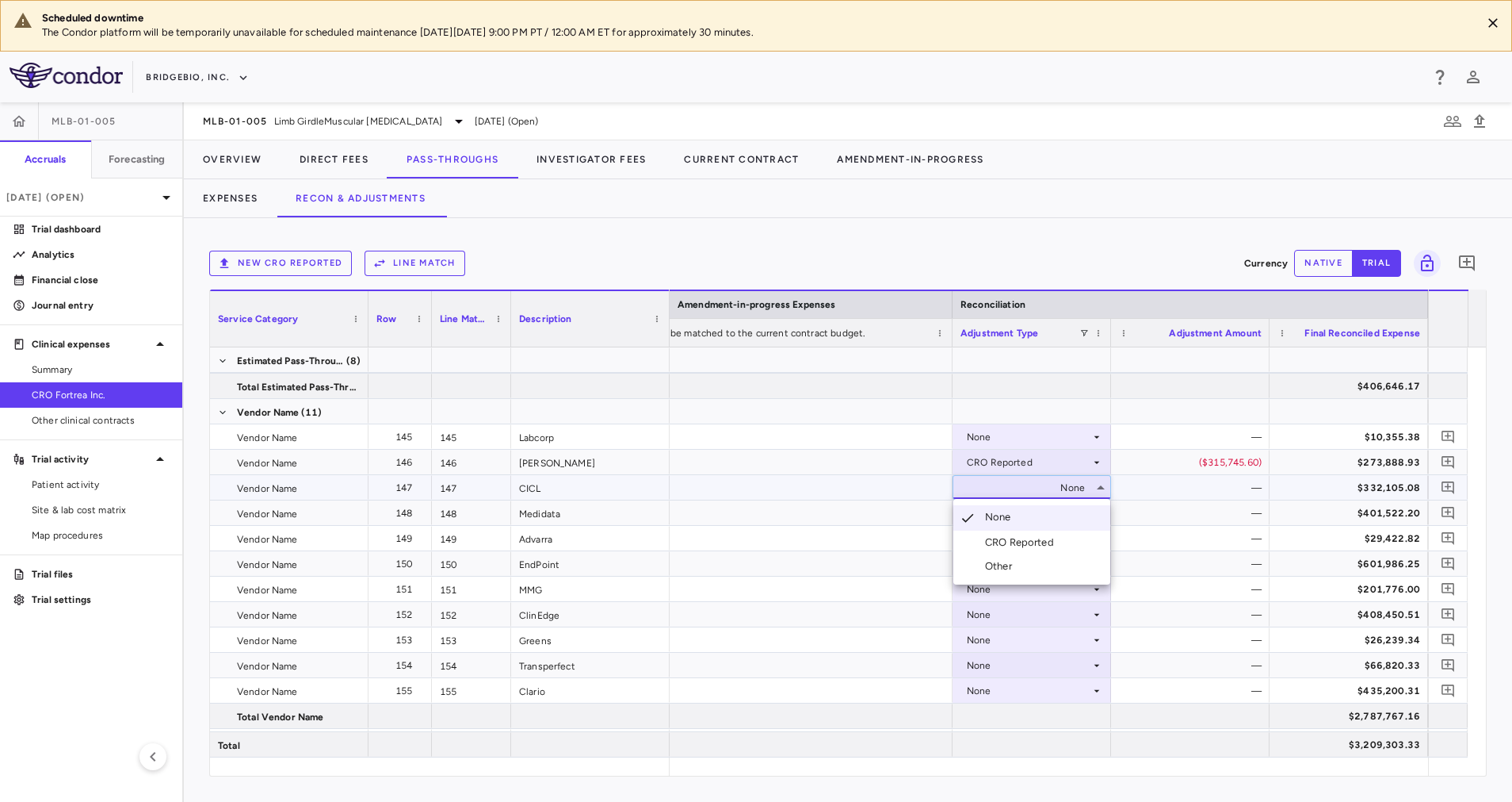
click at [1042, 538] on div "CRO Reported" at bounding box center [1023, 542] width 75 height 14
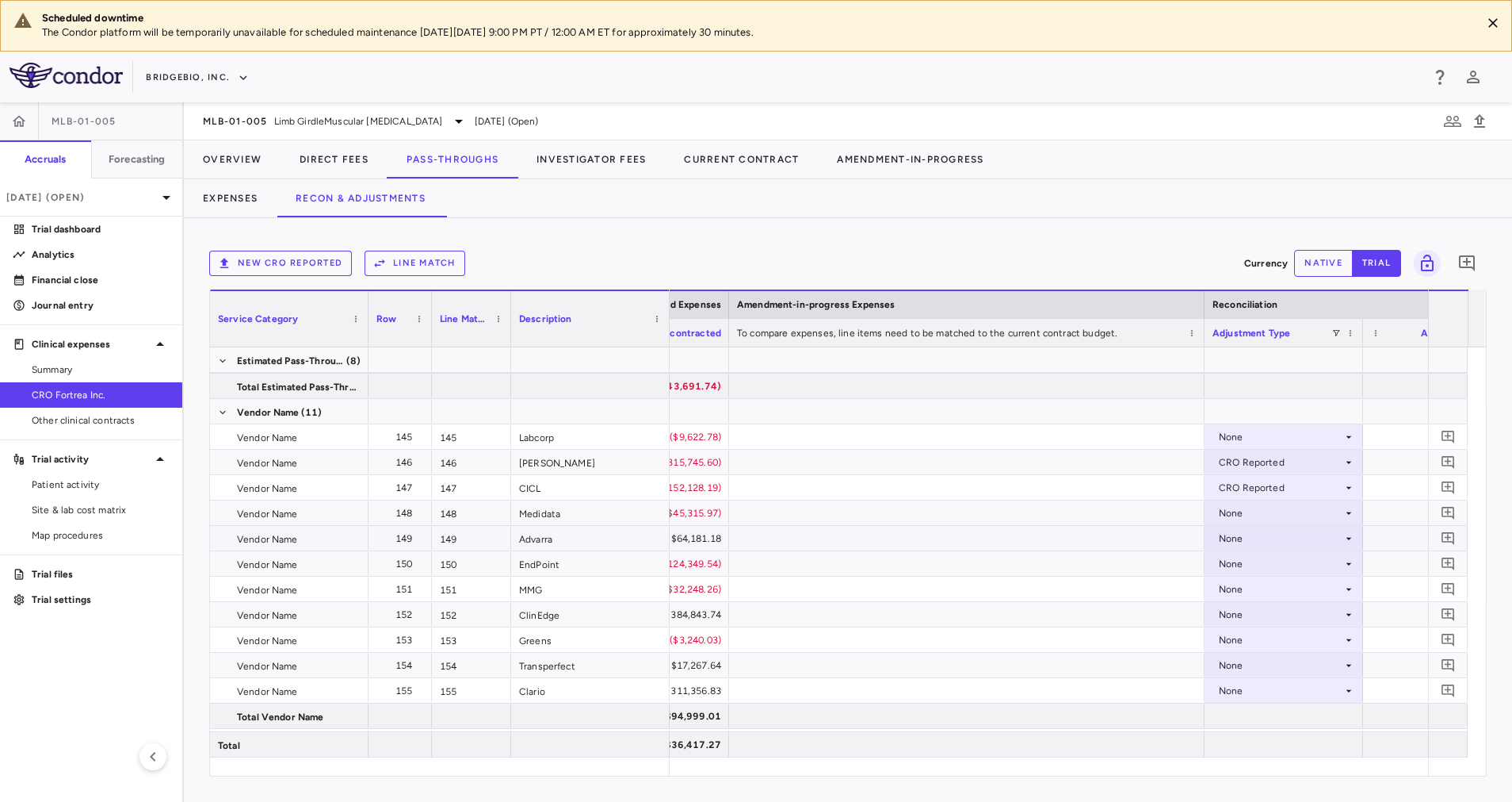
click at [1315, 533] on div "None" at bounding box center [1280, 538] width 124 height 25
click at [1279, 593] on div "CRO Reported" at bounding box center [1275, 593] width 75 height 14
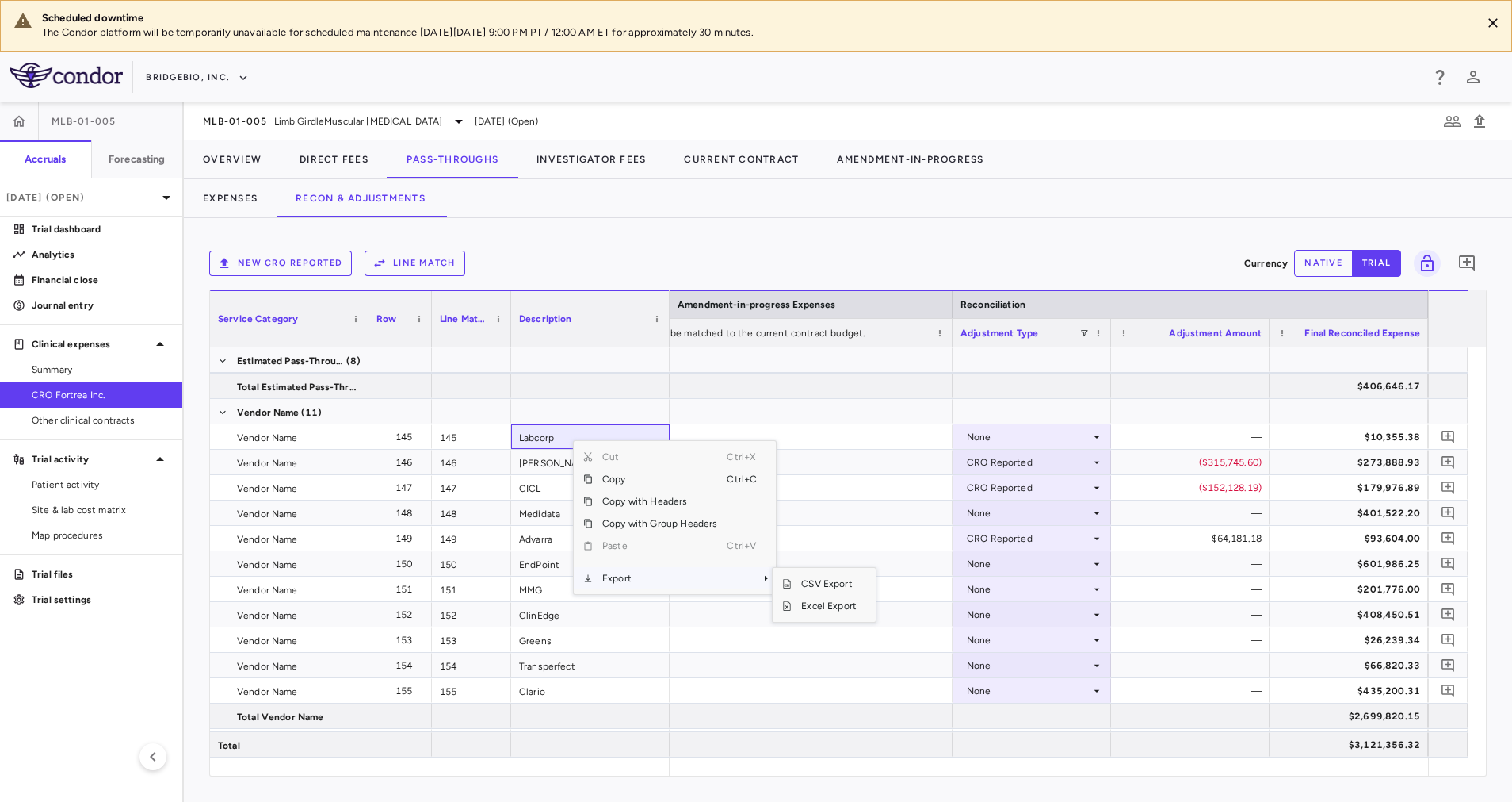
click at [650, 573] on span "Export" at bounding box center [660, 577] width 134 height 22
click at [833, 603] on span "Excel Export" at bounding box center [829, 605] width 75 height 22
click at [717, 234] on div "New CRO reported Line Match Currency native trial 0 Service Category Drag here …" at bounding box center [848, 510] width 1329 height 584
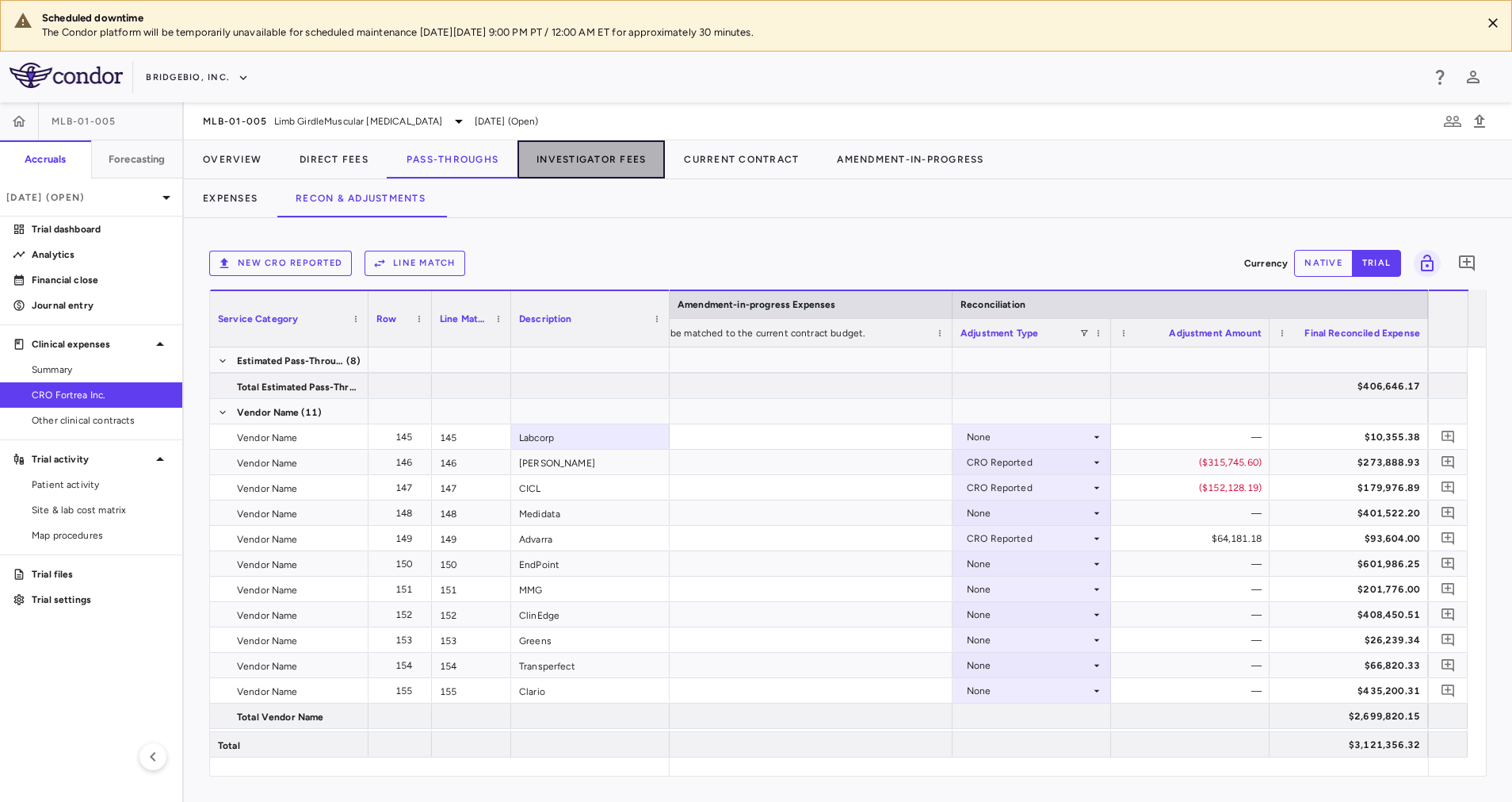
click at [551, 153] on button "Investigator Fees" at bounding box center [591, 159] width 147 height 38
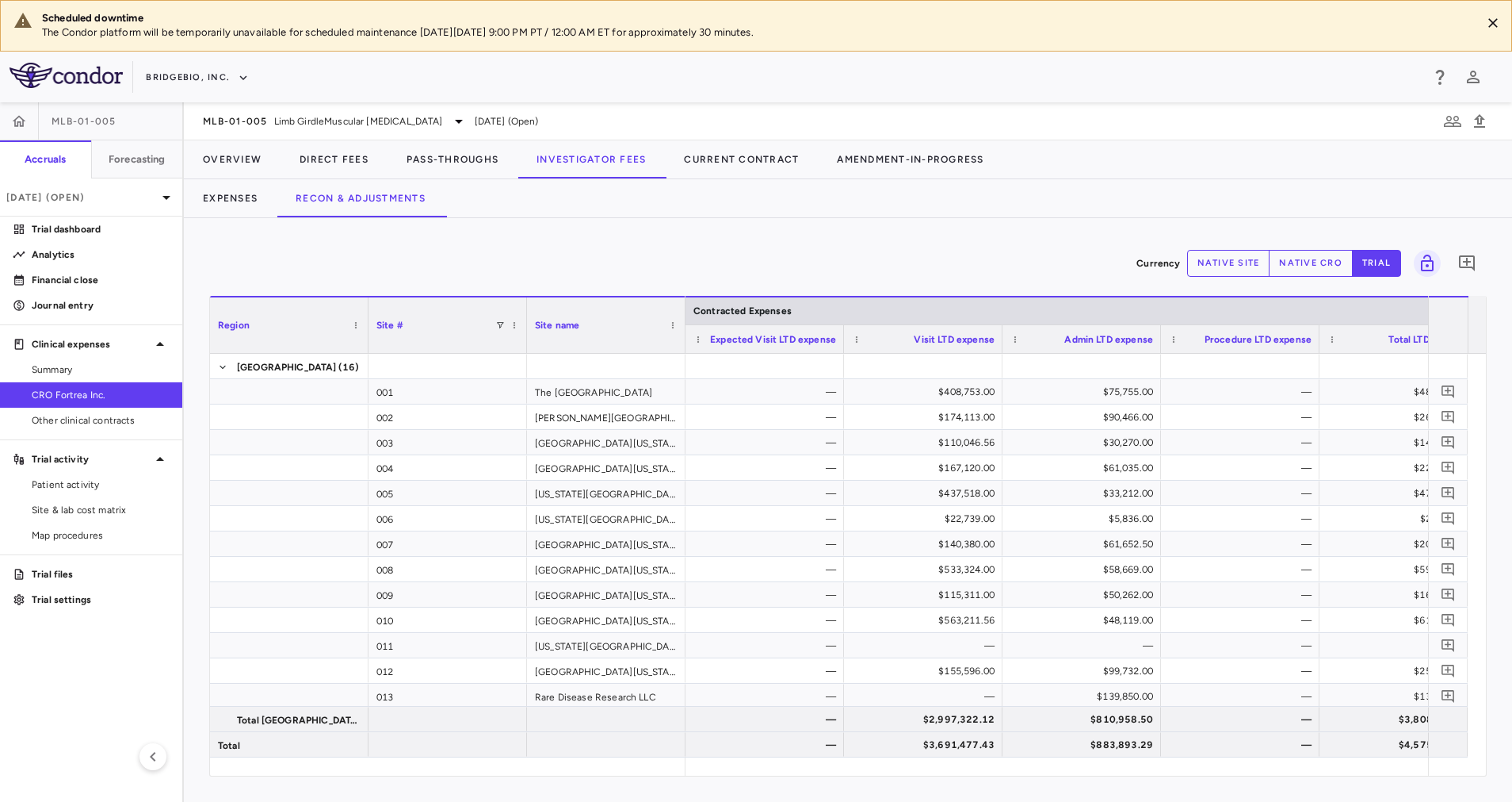
click at [1237, 263] on button "native site" at bounding box center [1229, 263] width 83 height 27
click at [241, 205] on button "Expenses" at bounding box center [231, 197] width 93 height 38
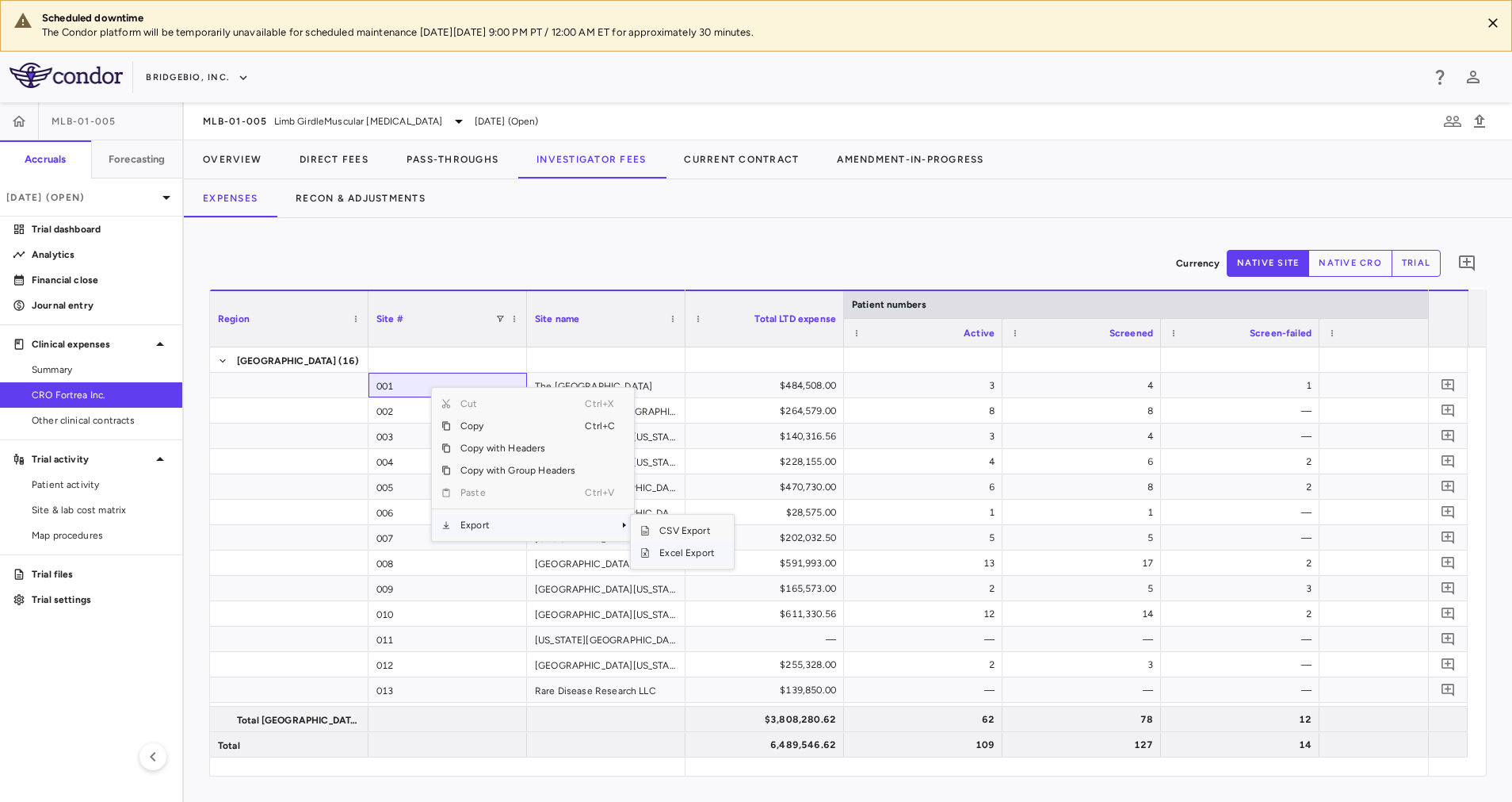
click at [673, 553] on span "Excel Export" at bounding box center [687, 552] width 75 height 22
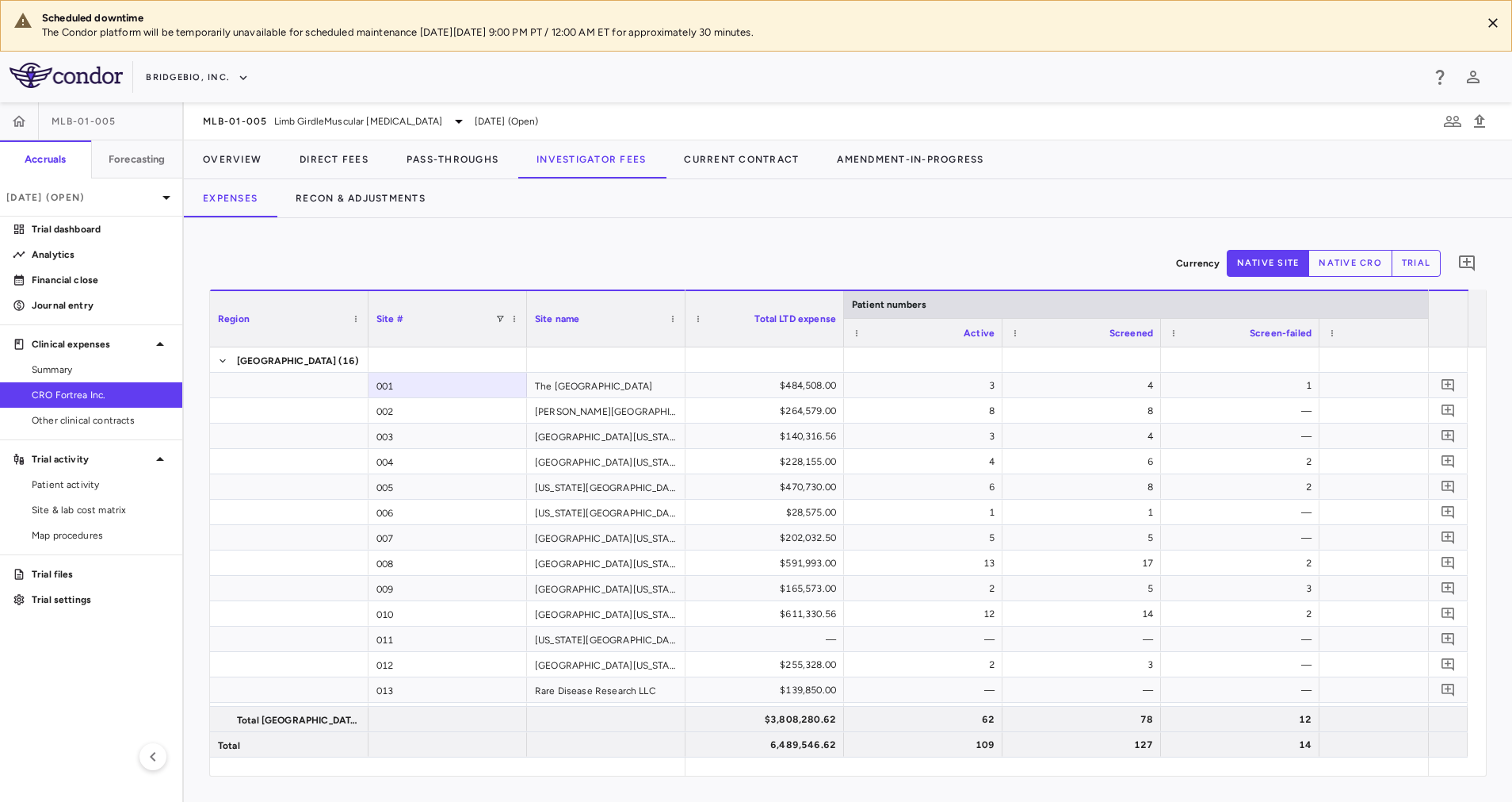
click at [544, 254] on div "Currency native site native cro trial 0" at bounding box center [848, 262] width 1278 height 39
click at [1413, 262] on button "trial" at bounding box center [1416, 263] width 49 height 27
click at [53, 486] on span "Patient activity" at bounding box center [100, 484] width 138 height 14
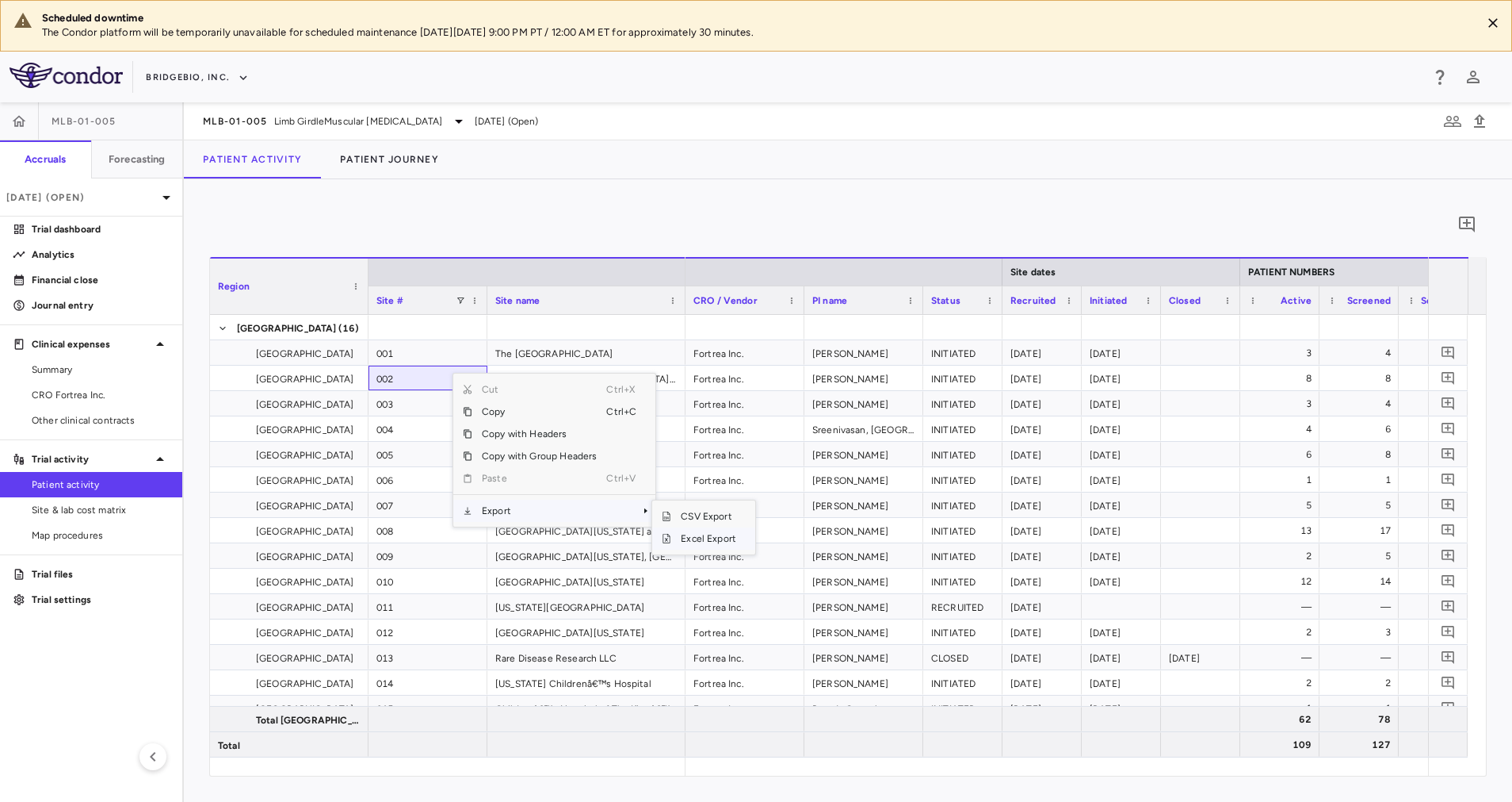
click at [723, 537] on span "Excel Export" at bounding box center [708, 538] width 75 height 22
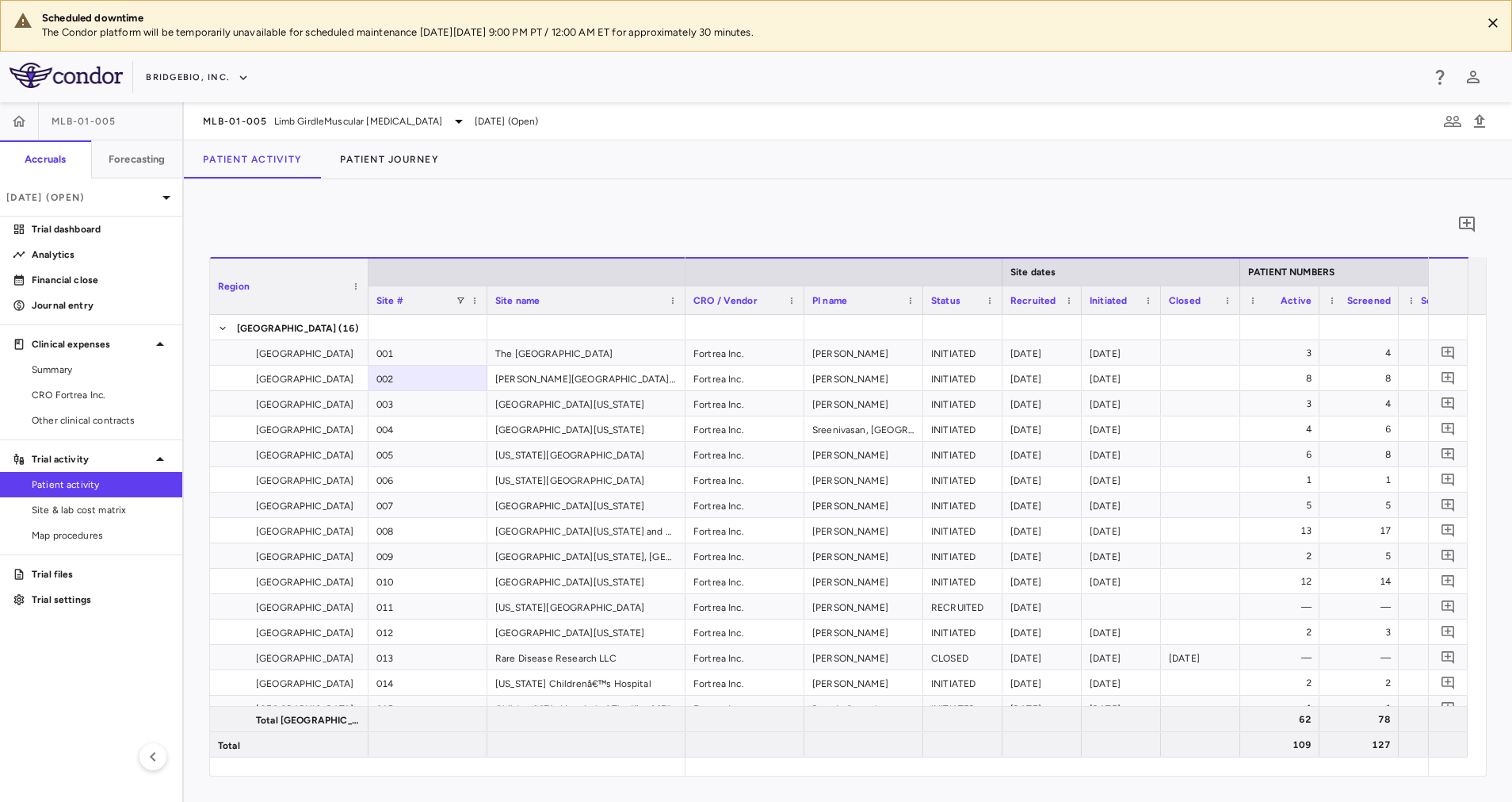
drag, startPoint x: 118, startPoint y: 504, endPoint x: 138, endPoint y: 497, distance: 21.2
click at [118, 504] on span "Site & lab cost matrix" at bounding box center [100, 510] width 138 height 14
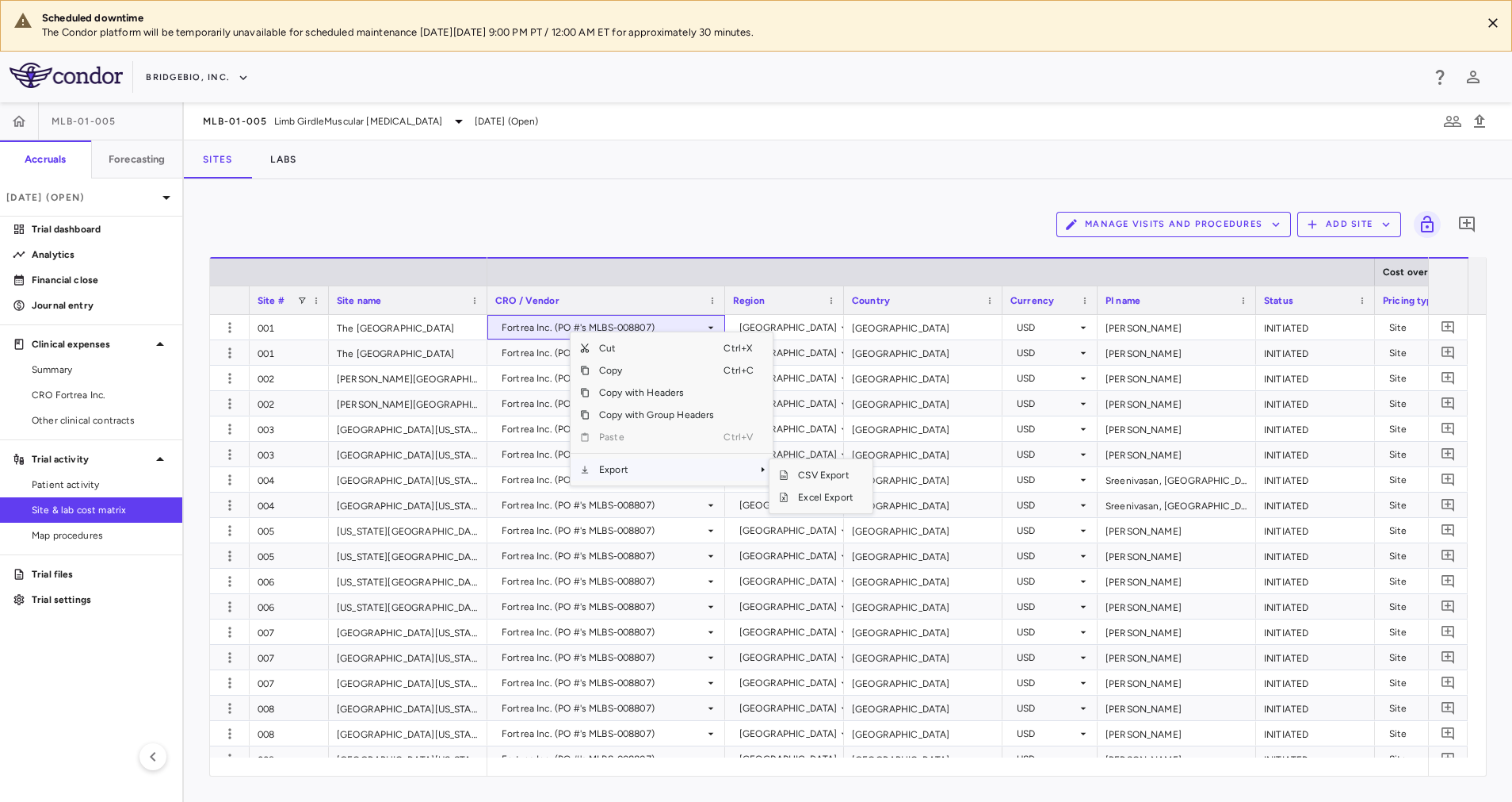
click at [657, 478] on span "Export" at bounding box center [656, 469] width 134 height 22
click at [802, 498] on span "Excel Export" at bounding box center [825, 497] width 75 height 22
click at [740, 209] on div "Manage Visits and Procedures Add Site 0" at bounding box center [848, 224] width 1278 height 39
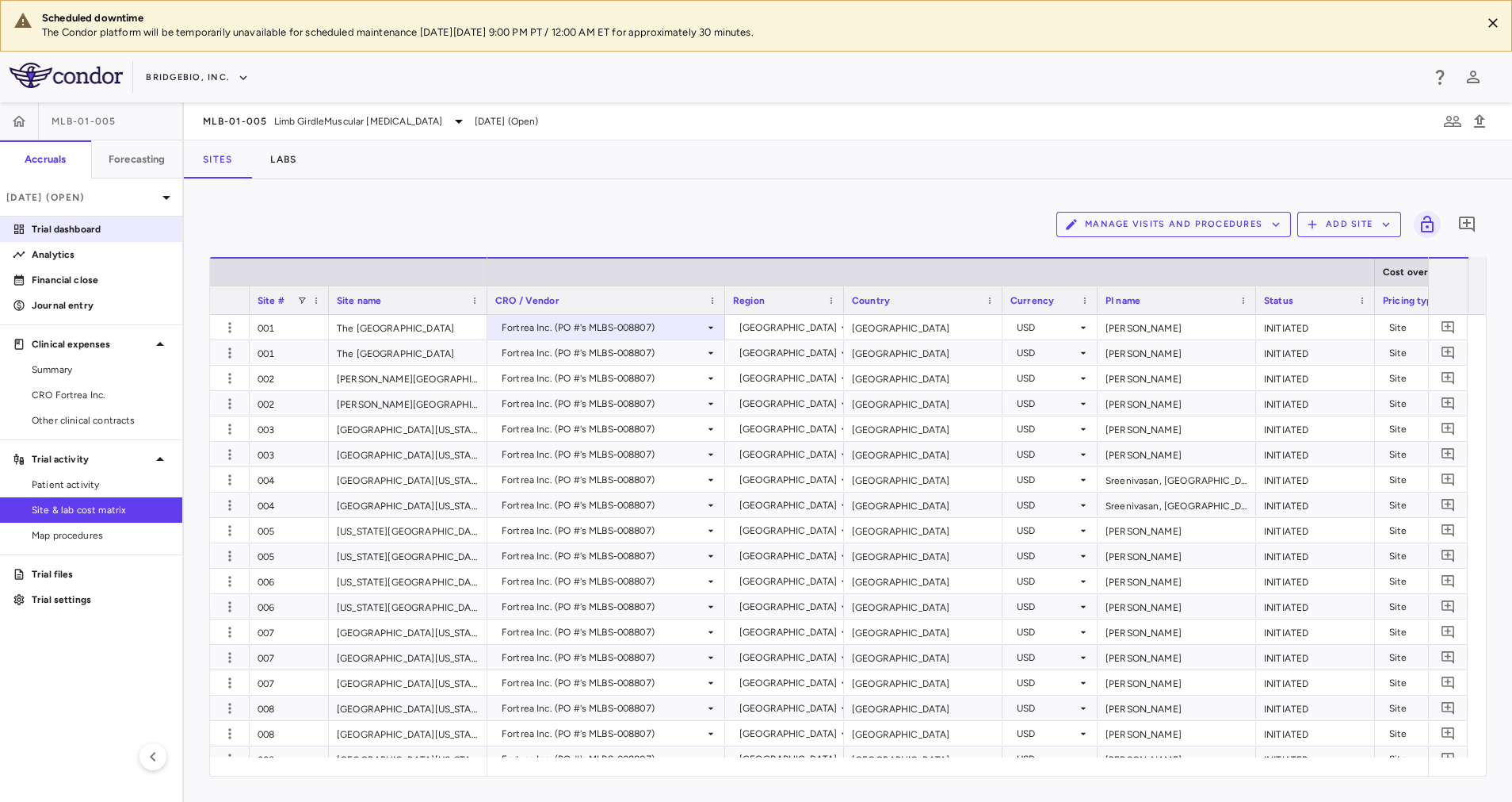
drag, startPoint x: 61, startPoint y: 252, endPoint x: 165, endPoint y: 240, distance: 104.7
click at [61, 252] on p "Analytics" at bounding box center [100, 254] width 138 height 14
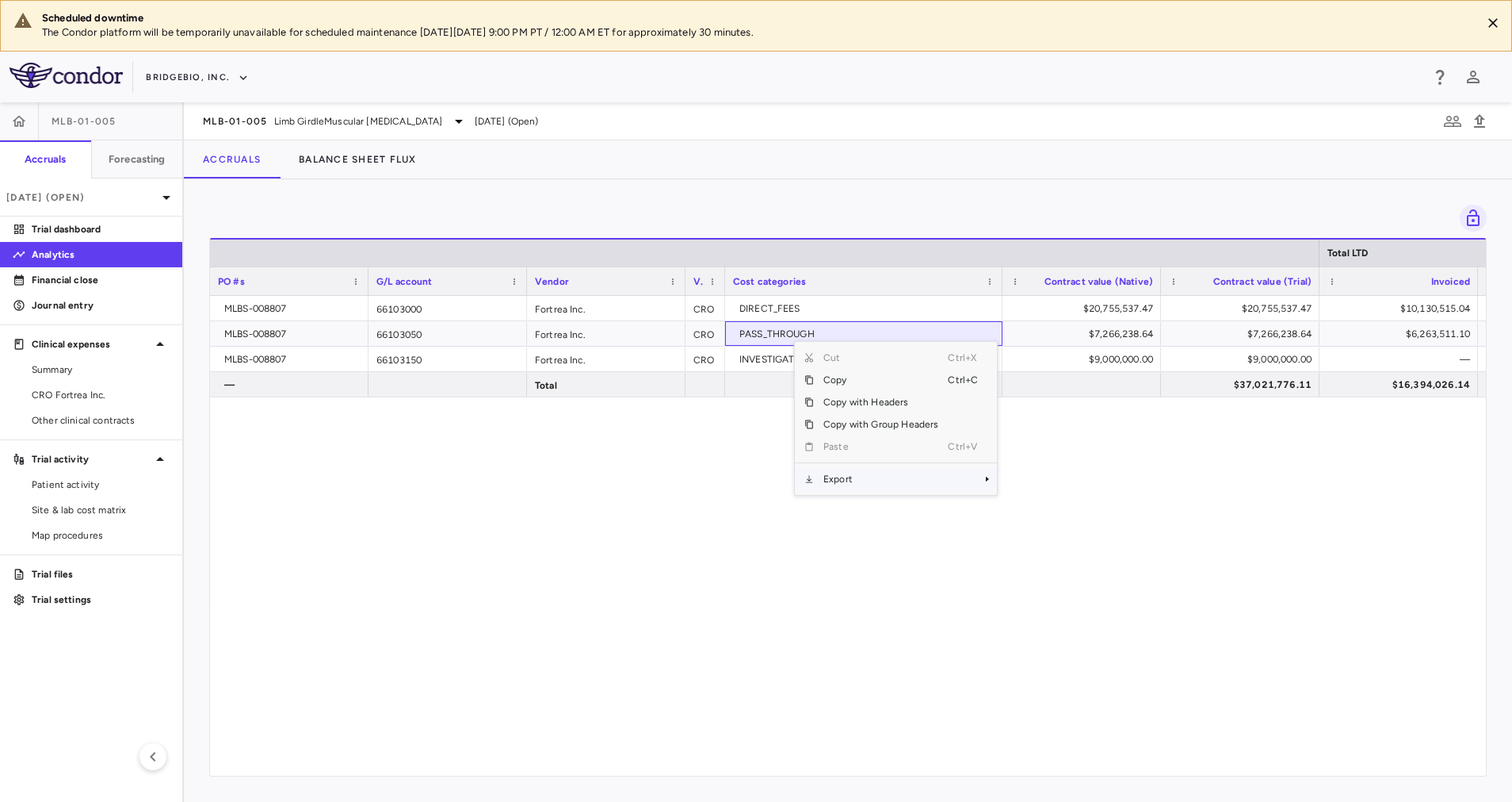
click at [866, 482] on span "Export" at bounding box center [881, 478] width 134 height 22
click at [1031, 505] on span "Excel Export" at bounding box center [1050, 506] width 75 height 22
click at [770, 535] on div "MLBS-008807 66103000 Fortrea Inc. CRO DIRECT_FEES $20,755,537.47 $20,755,537.47…" at bounding box center [847, 526] width 1276 height 462
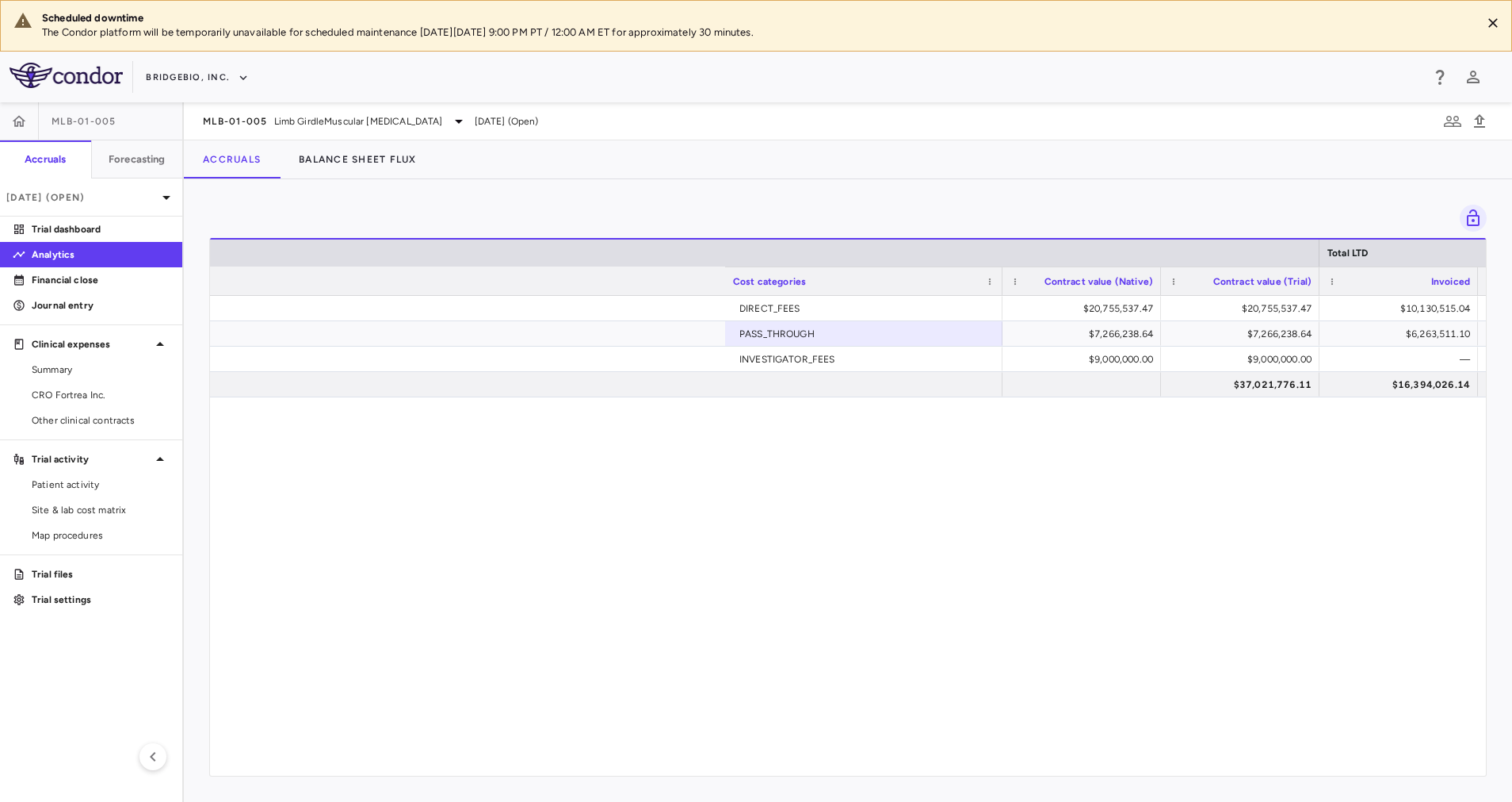
scroll to position [0, 1736]
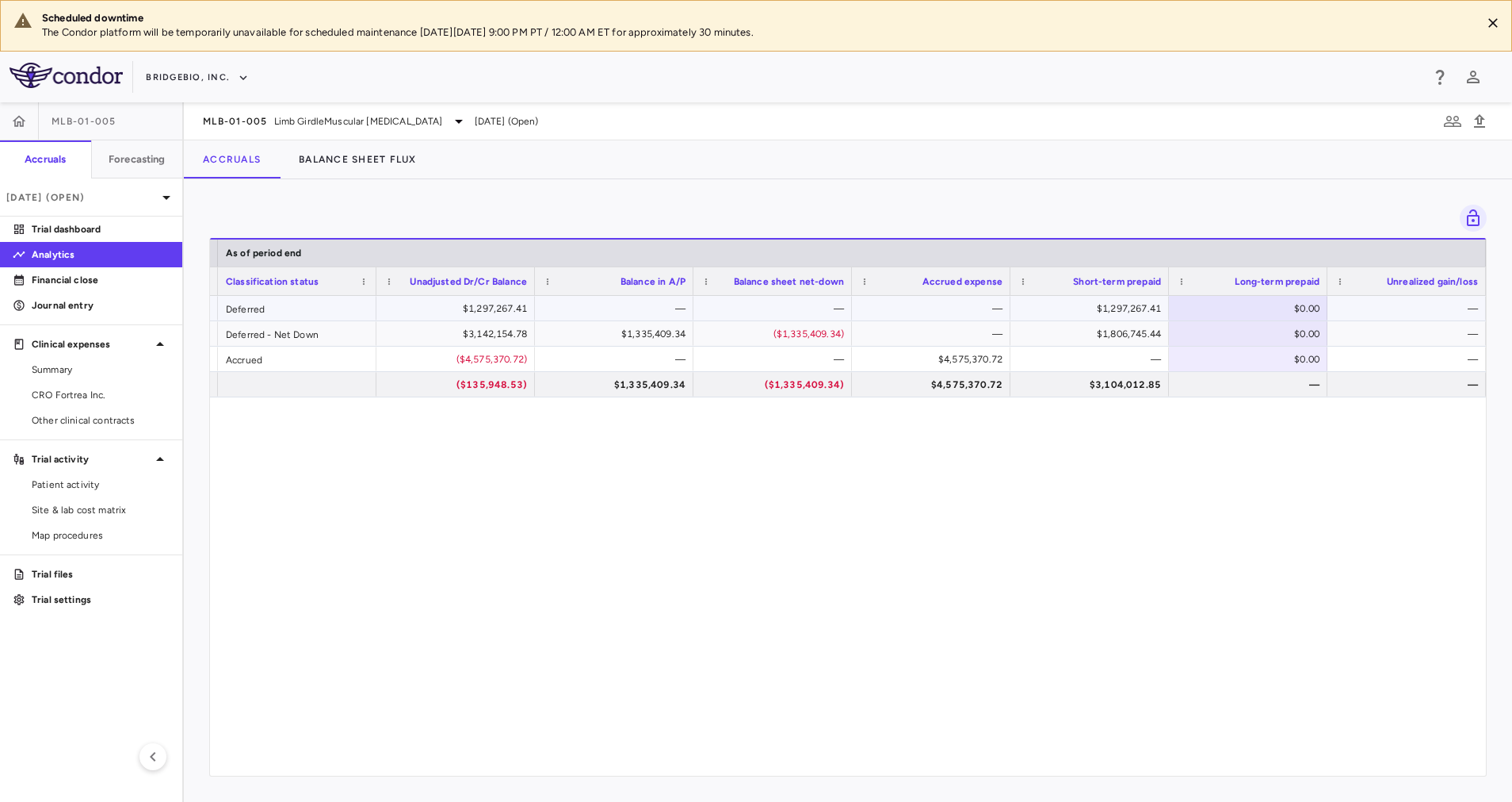
click at [1242, 312] on div "$0.00" at bounding box center [1251, 308] width 136 height 25
type input "********"
click at [1419, 326] on div "—" at bounding box center [1409, 333] width 136 height 25
click at [1298, 331] on div "$0.00" at bounding box center [1251, 333] width 136 height 25
type input "*******"
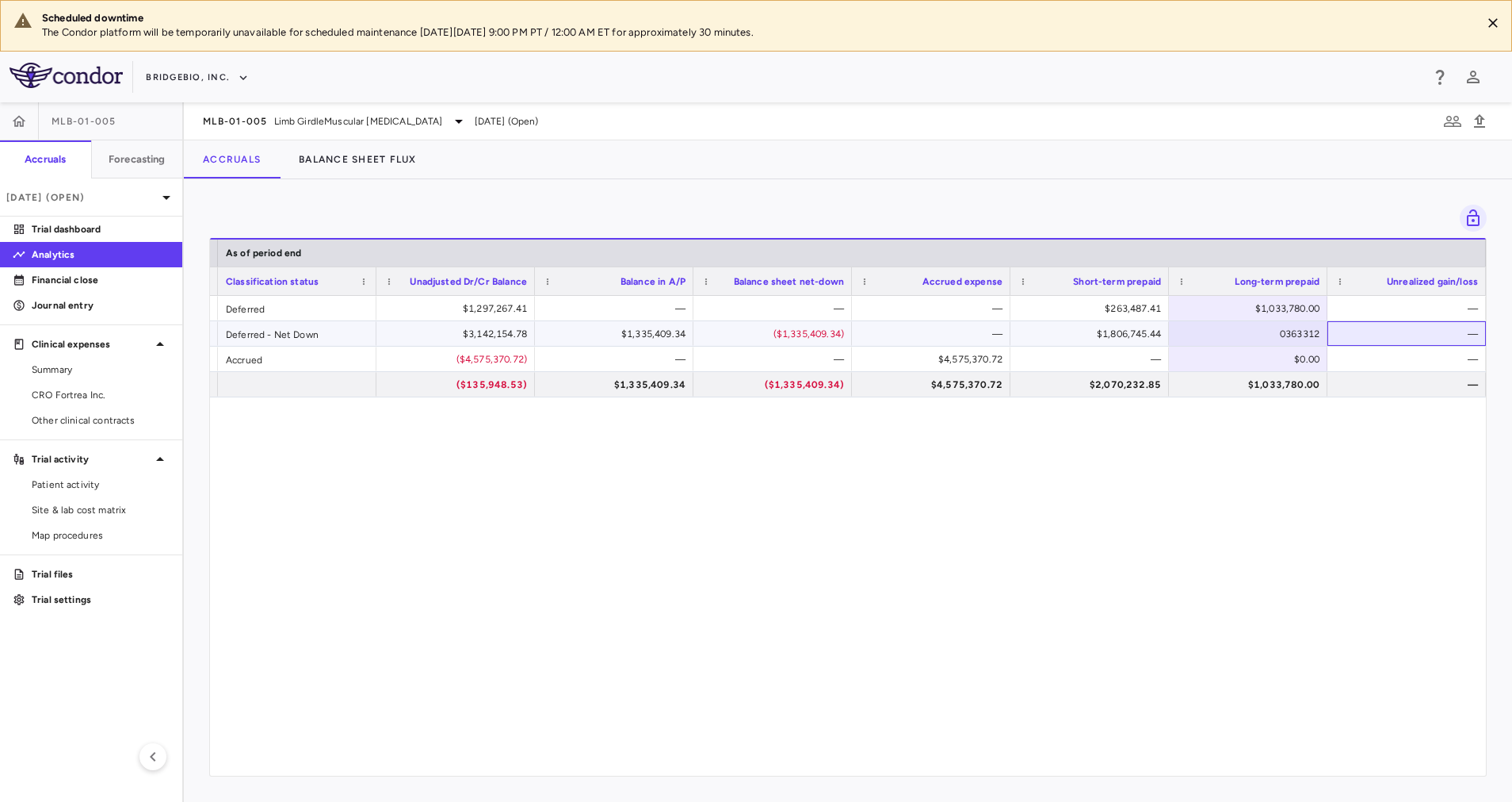
click at [1385, 324] on div "—" at bounding box center [1409, 333] width 136 height 25
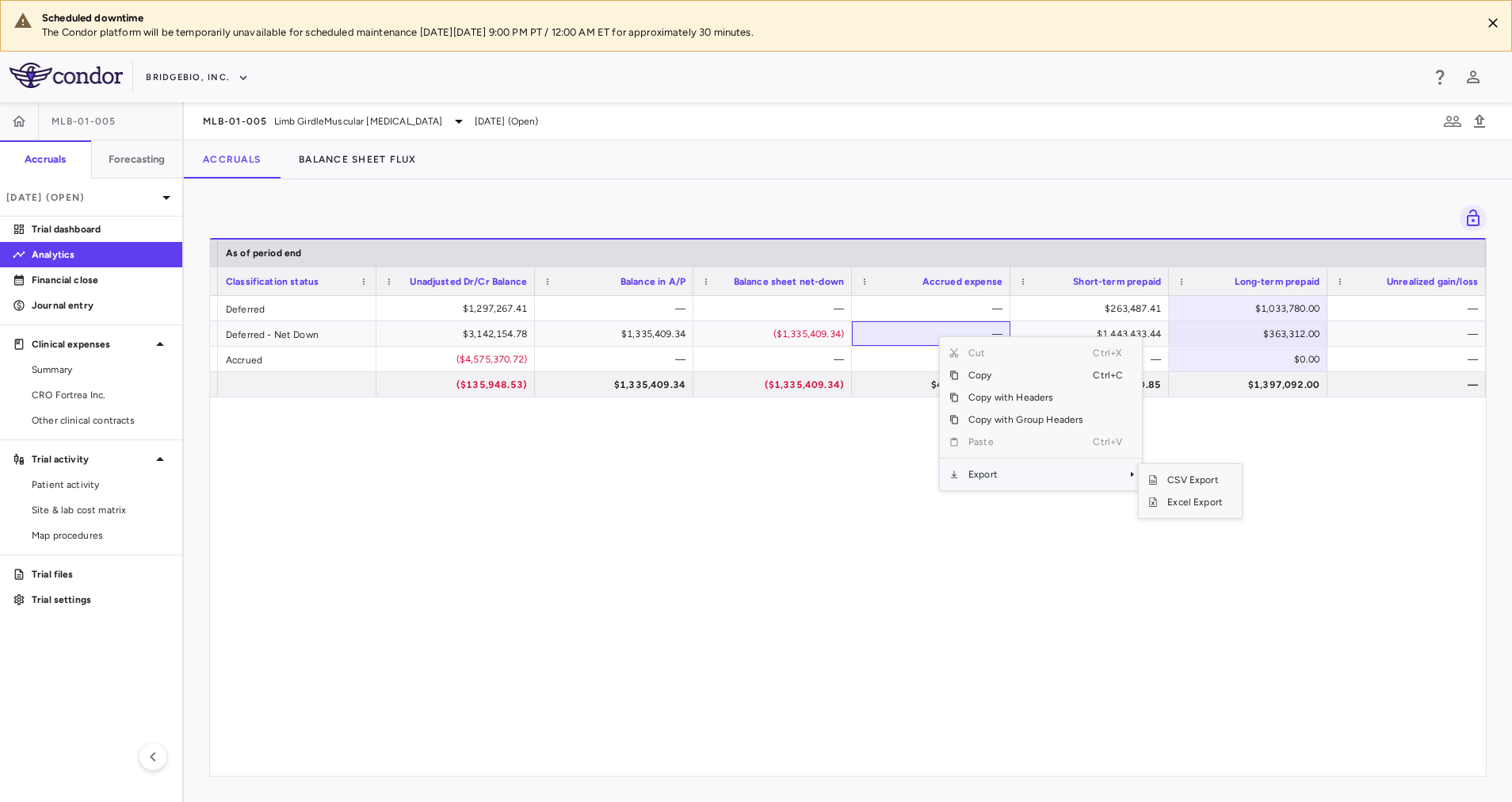
click at [1038, 472] on span "Export" at bounding box center [1025, 474] width 134 height 22
click at [1192, 504] on span "Excel Export" at bounding box center [1195, 501] width 75 height 22
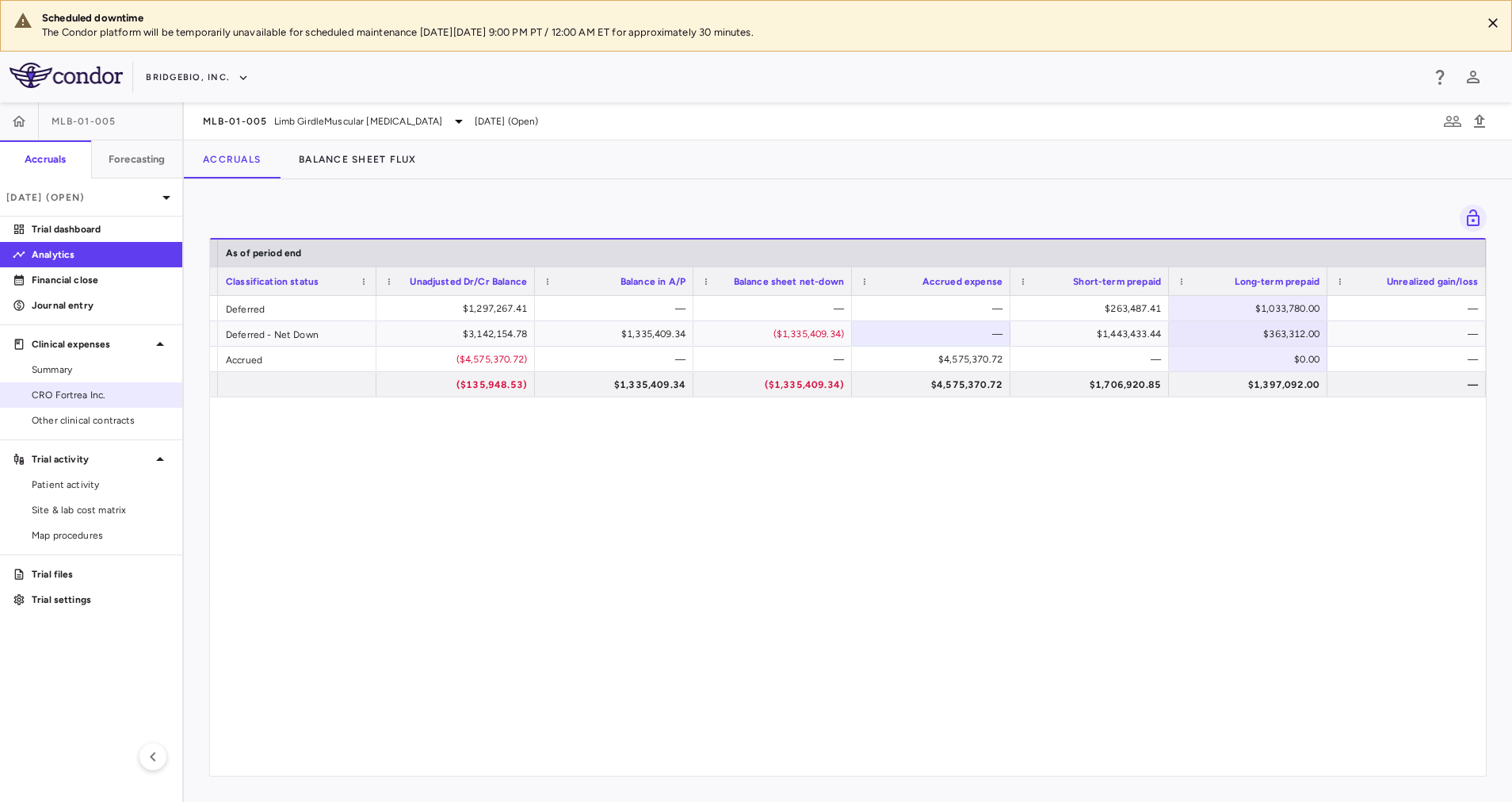
click at [68, 391] on span "CRO Fortrea Inc." at bounding box center [100, 395] width 138 height 14
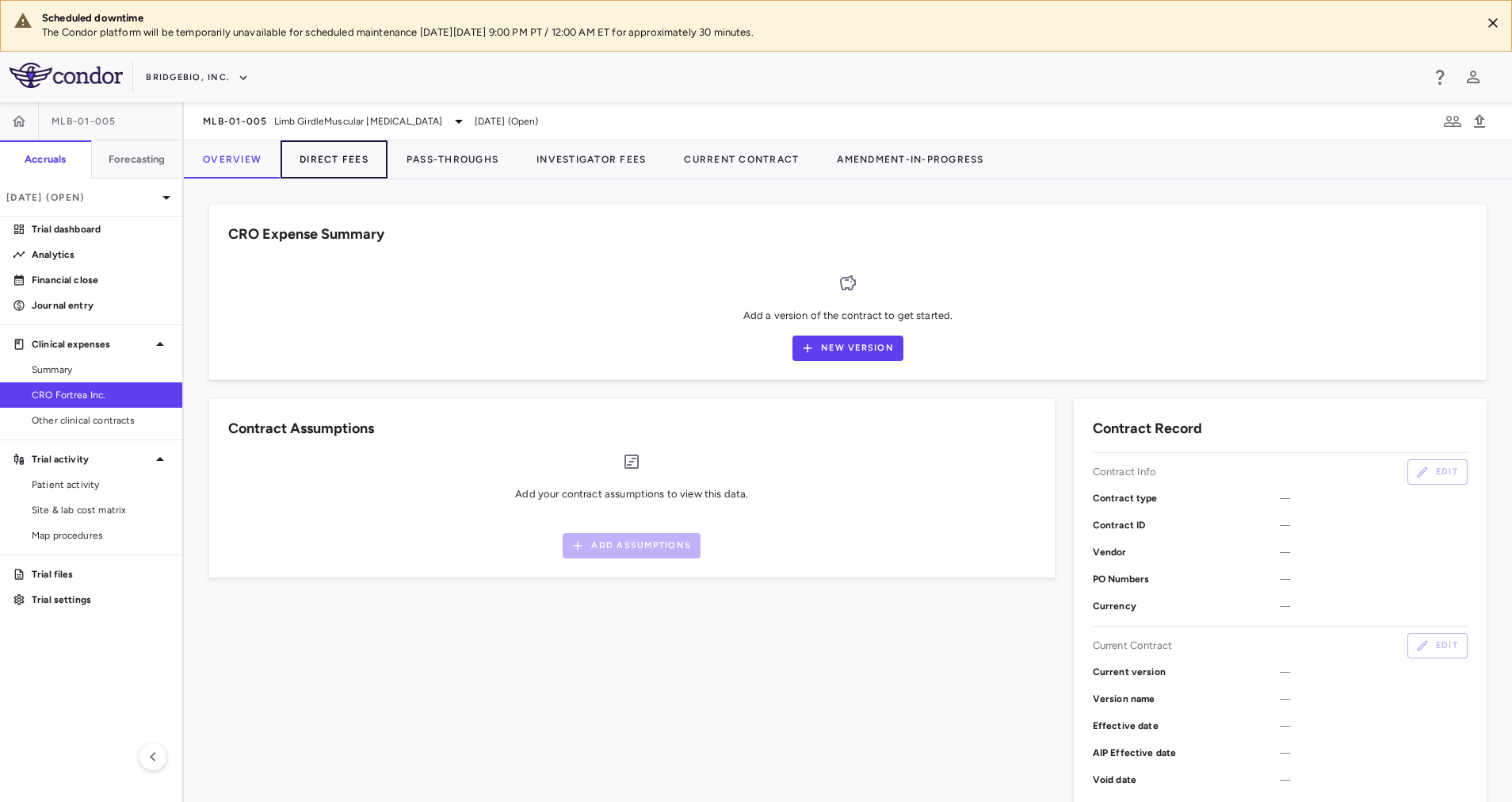
click at [346, 167] on button "Direct Fees" at bounding box center [334, 159] width 107 height 38
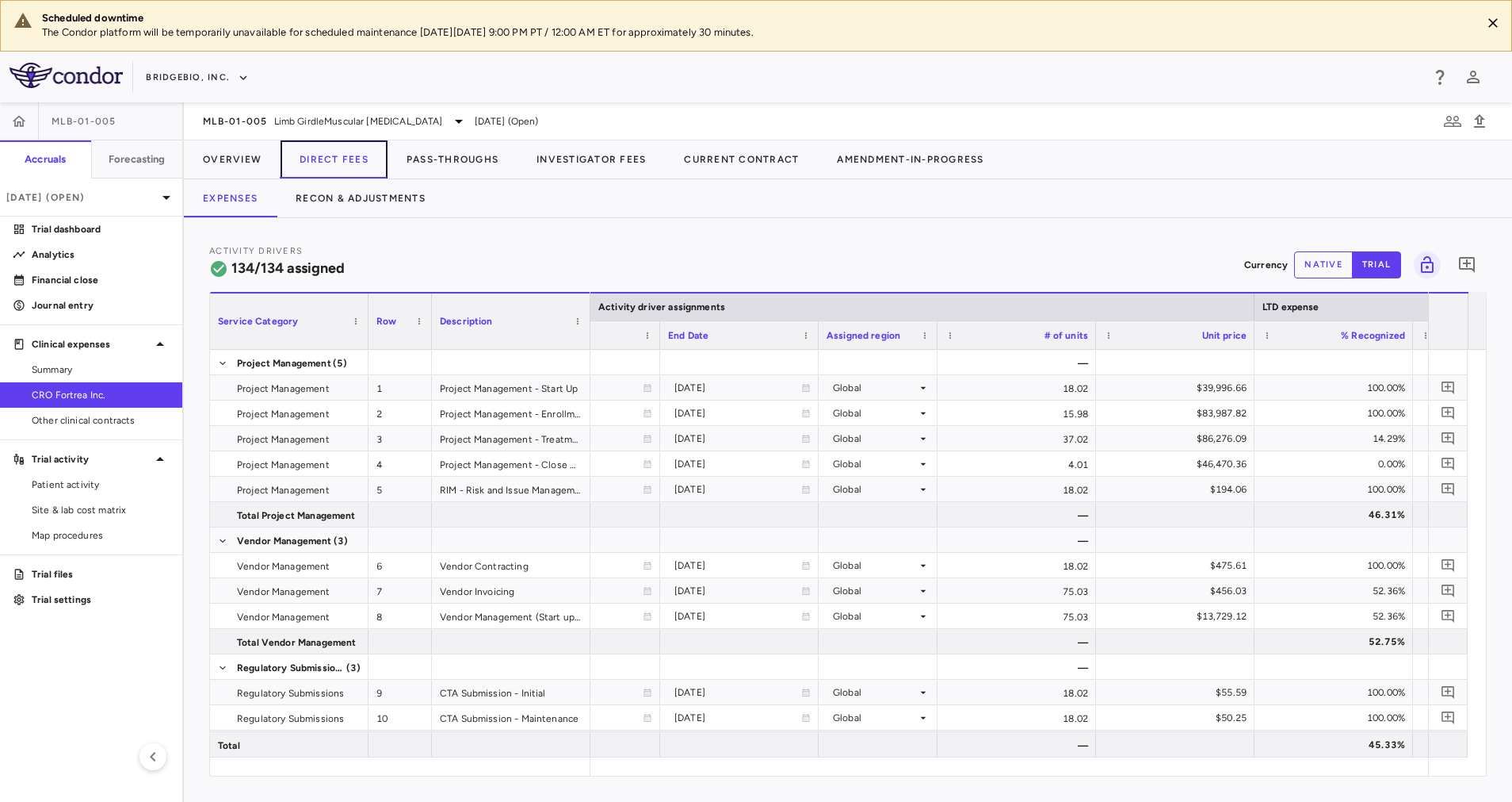
scroll to position [0, 1381]
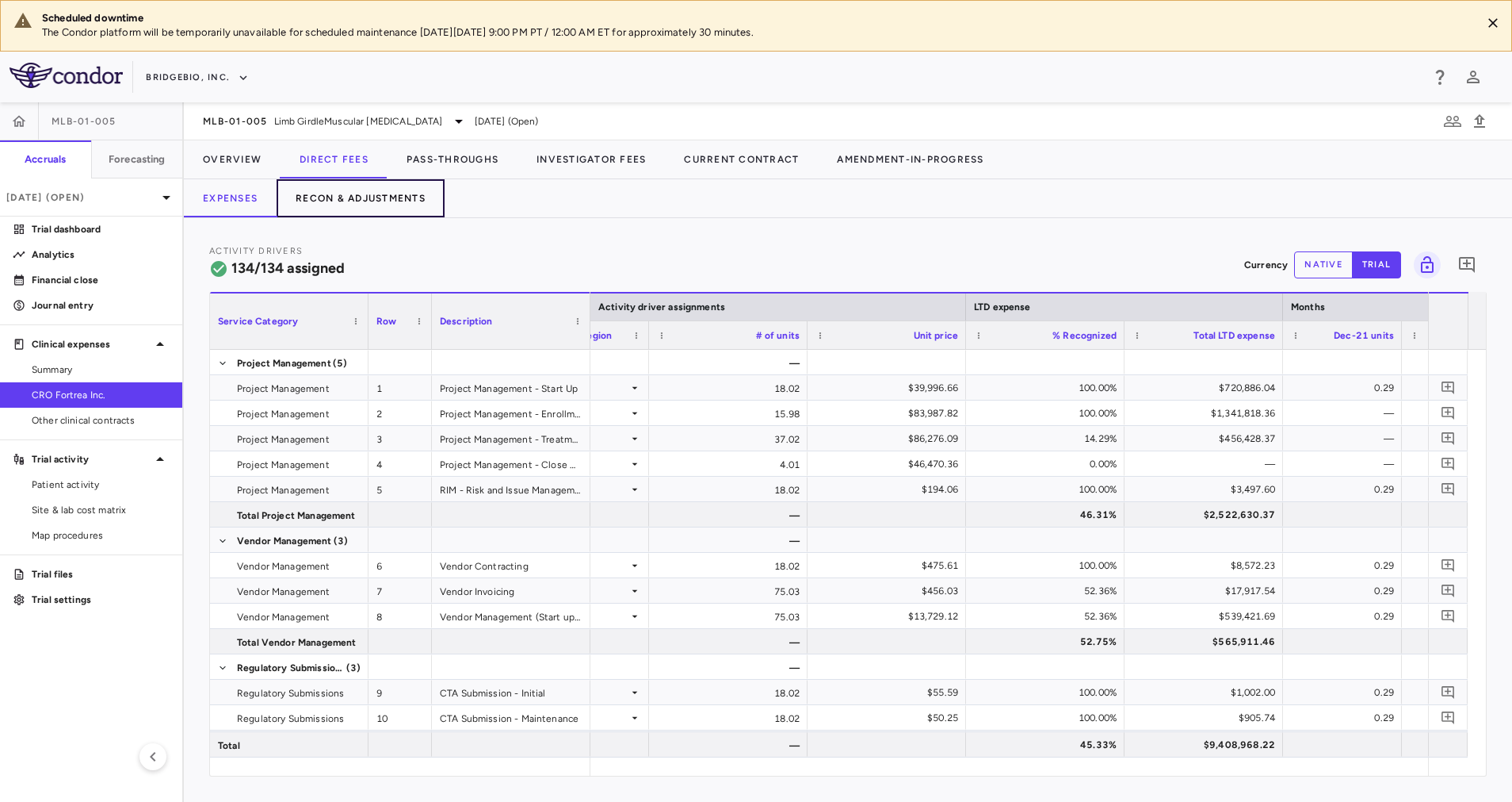
click at [379, 193] on button "Recon & Adjustments" at bounding box center [360, 197] width 168 height 38
